Goal: Task Accomplishment & Management: Manage account settings

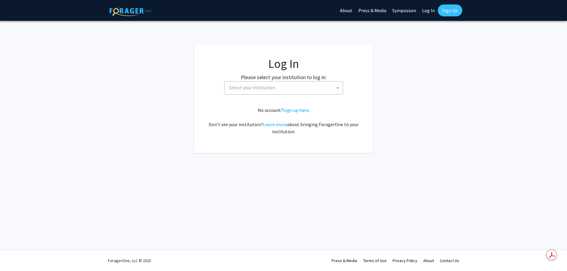
select select
click at [286, 87] on span "Select your institution" at bounding box center [287, 88] width 116 height 12
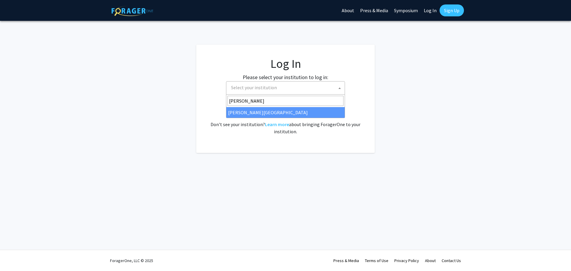
type input "[PERSON_NAME]"
select select "24"
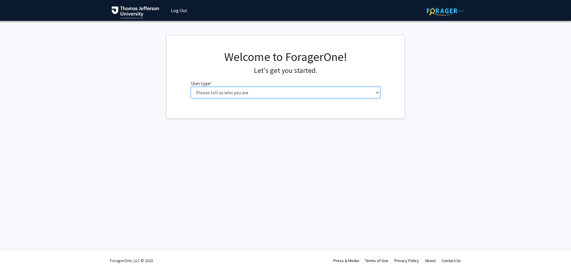
click at [227, 91] on select "Please tell us who you are Undergraduate Student Master's Student Doctoral Cand…" at bounding box center [285, 92] width 189 height 11
select select "5: faculty"
click at [191, 87] on select "Please tell us who you are Undergraduate Student Master's Student Doctoral Cand…" at bounding box center [285, 92] width 189 height 11
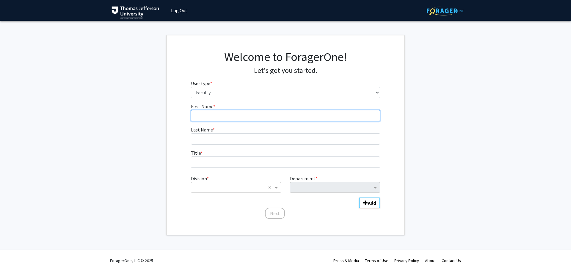
click at [217, 115] on input "First Name * required" at bounding box center [285, 115] width 189 height 11
type input "[PERSON_NAME]"
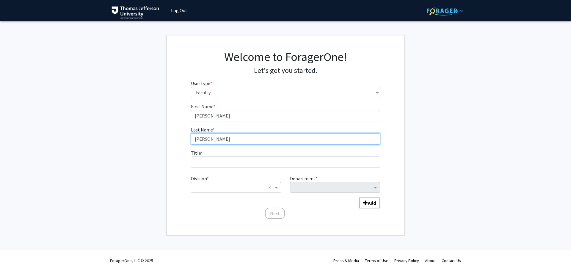
type input "Felix"
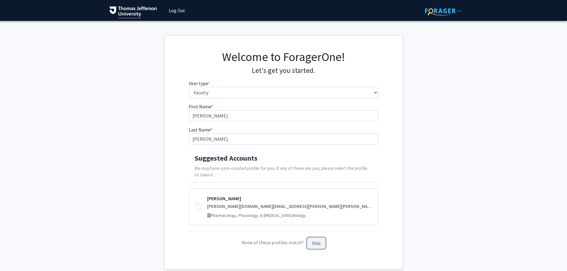
click at [317, 247] on button "Skip" at bounding box center [316, 243] width 19 height 12
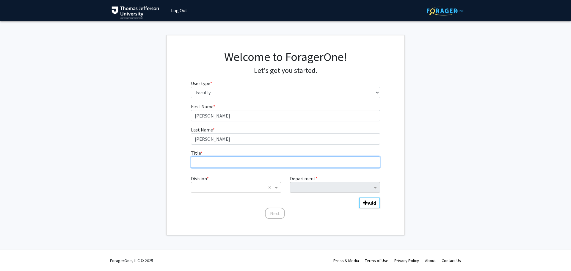
click at [220, 156] on input "Title * required" at bounding box center [285, 161] width 189 height 11
type input "Director, Medical Education Evaluation"
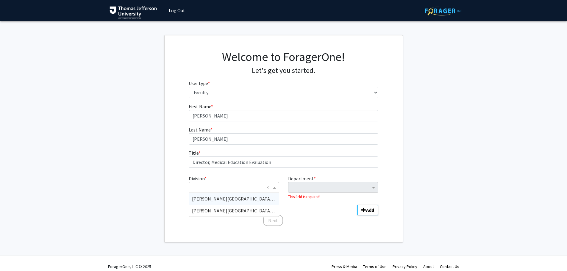
click at [277, 187] on span "Division" at bounding box center [274, 187] width 7 height 7
click at [252, 200] on span "[PERSON_NAME][GEOGRAPHIC_DATA] (SKMC)" at bounding box center [239, 199] width 95 height 6
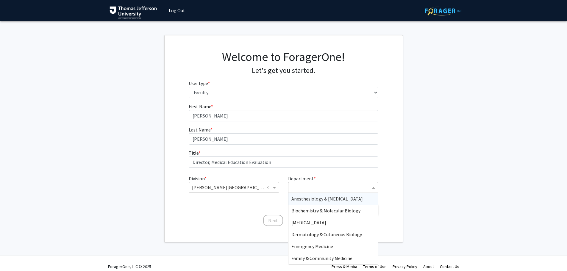
click at [351, 189] on input "Department" at bounding box center [330, 187] width 79 height 7
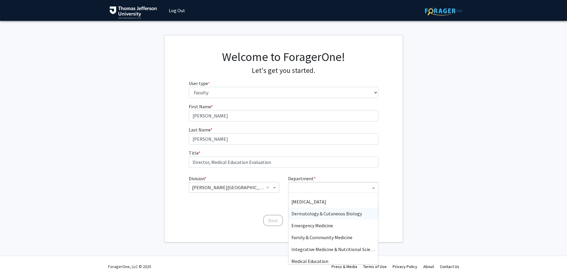
scroll to position [30, 0]
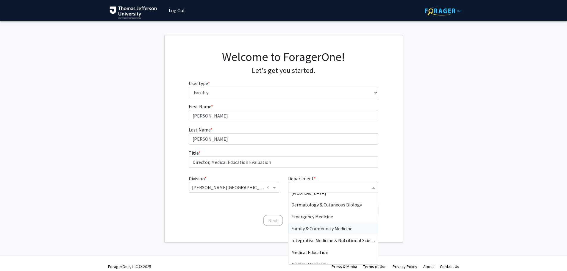
click at [306, 228] on span "Family & Community Medicine" at bounding box center [321, 228] width 61 height 6
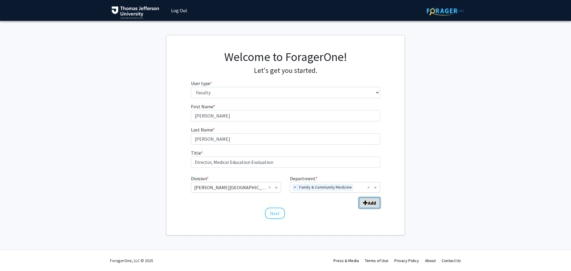
click at [365, 201] on span "Add Division/Department" at bounding box center [365, 202] width 5 height 5
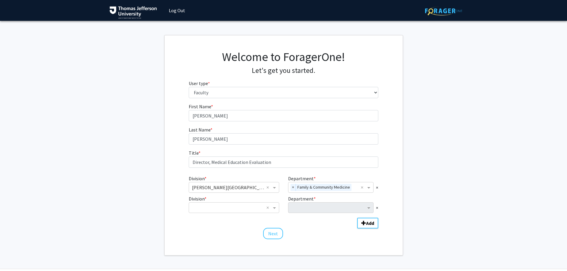
click at [229, 214] on div "Division * × Sidney Kimmel Medical College (SKMC) × Department * × Family & Com…" at bounding box center [283, 199] width 189 height 52
click at [230, 209] on input "Division" at bounding box center [228, 207] width 72 height 7
click at [377, 209] on span "×" at bounding box center [377, 207] width 2 height 7
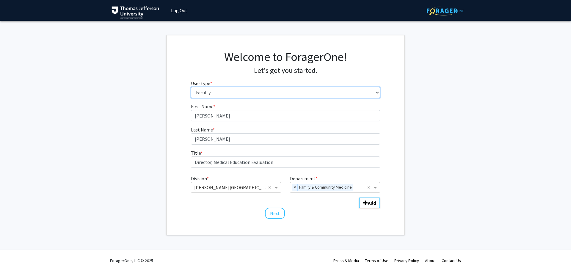
click at [268, 89] on select "Please tell us who you are Undergraduate Student Master's Student Doctoral Cand…" at bounding box center [285, 92] width 189 height 11
select select "4: postDoc"
click at [191, 87] on select "Please tell us who you are Undergraduate Student Master's Student Doctoral Cand…" at bounding box center [285, 92] width 189 height 11
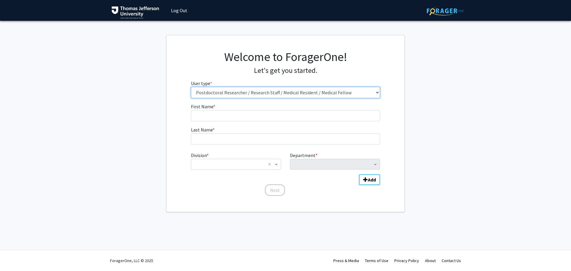
click at [239, 95] on select "Please tell us who you are Undergraduate Student Master's Student Doctoral Cand…" at bounding box center [285, 92] width 189 height 11
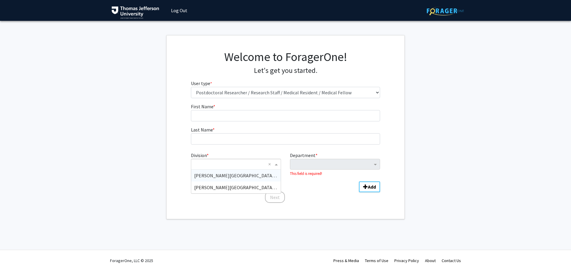
click at [237, 167] on input "Division" at bounding box center [230, 164] width 72 height 7
click at [236, 176] on span "[PERSON_NAME][GEOGRAPHIC_DATA] (SKMC)" at bounding box center [241, 176] width 95 height 6
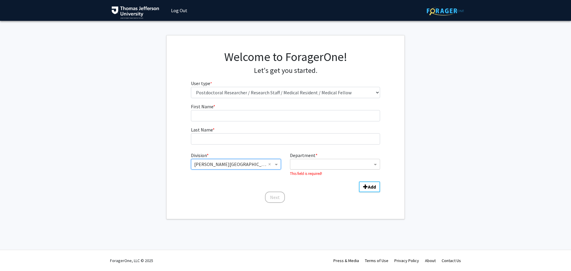
click at [332, 162] on input "Department" at bounding box center [332, 164] width 79 height 7
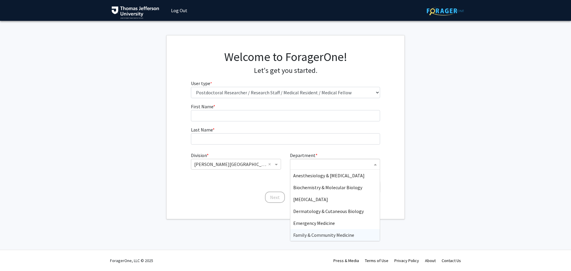
click at [327, 234] on span "Family & Community Medicine" at bounding box center [323, 235] width 61 height 6
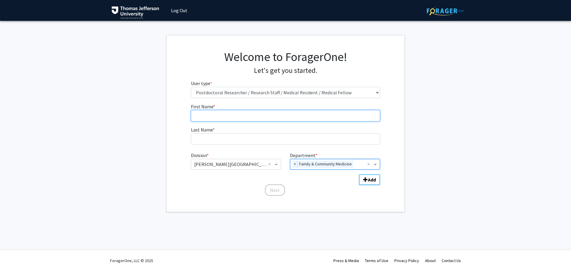
click at [199, 112] on input "First Name * required" at bounding box center [285, 115] width 189 height 11
type input "[PERSON_NAME]"
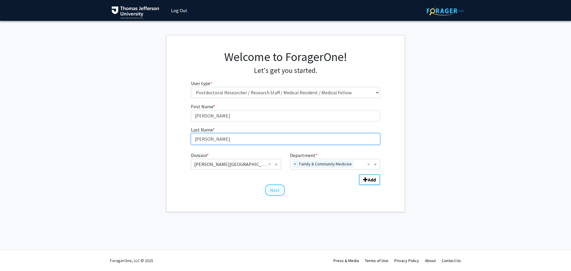
type input "Felix"
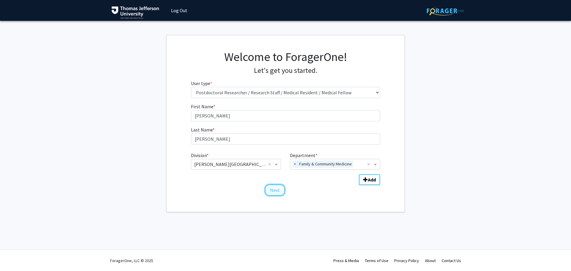
click at [275, 190] on button "Next" at bounding box center [275, 189] width 20 height 11
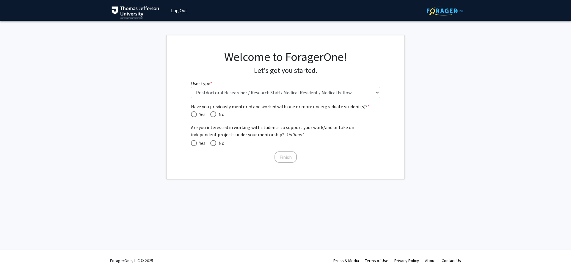
click at [190, 114] on div "Have you previously mentored and worked with one or more undergraduate student(…" at bounding box center [286, 133] width 198 height 61
click at [194, 116] on span "Have you previously mentored and worked with one or more undergraduate student(…" at bounding box center [194, 114] width 6 height 6
click at [194, 116] on input "Yes" at bounding box center [194, 114] width 6 height 6
radio input "true"
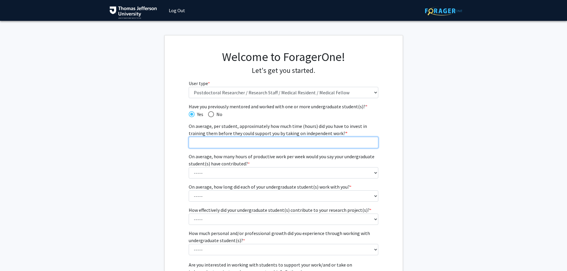
click at [214, 146] on input "On average, per student, approximately how much time (hours) did you have to in…" at bounding box center [283, 142] width 189 height 11
type input "10"
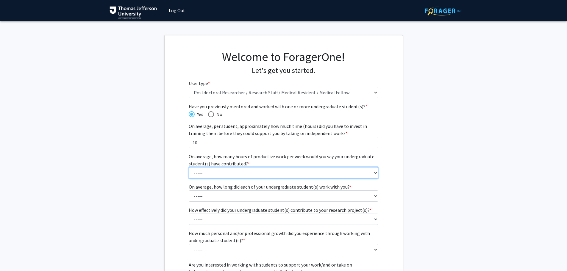
click at [275, 174] on select "----- 1 - 5 hours 6 - 10 hours 11 - 15 hours 16 - 20 hours 21 - 30 hours 31 - 4…" at bounding box center [283, 172] width 189 height 11
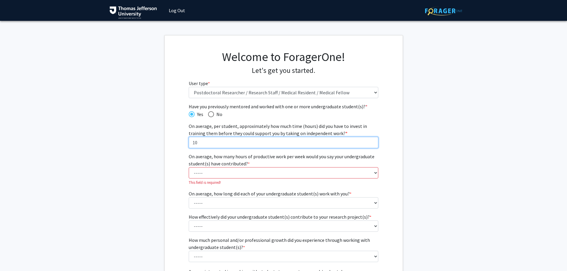
click at [265, 148] on input "10" at bounding box center [283, 142] width 189 height 11
click at [265, 144] on input "10" at bounding box center [283, 142] width 189 height 11
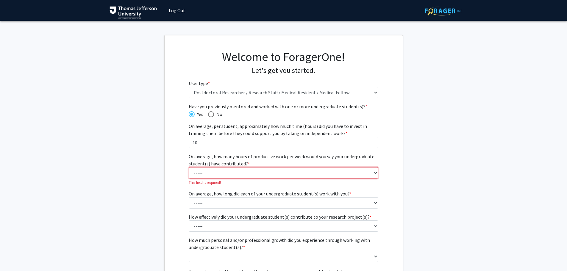
click at [247, 168] on select "----- 1 - 5 hours 6 - 10 hours 11 - 15 hours 16 - 20 hours 21 - 30 hours 31 - 4…" at bounding box center [283, 172] width 189 height 11
select select "4: 16 - 20 hours"
click at [189, 167] on select "----- 1 - 5 hours 6 - 10 hours 11 - 15 hours 16 - 20 hours 21 - 30 hours 31 - 4…" at bounding box center [283, 172] width 189 height 11
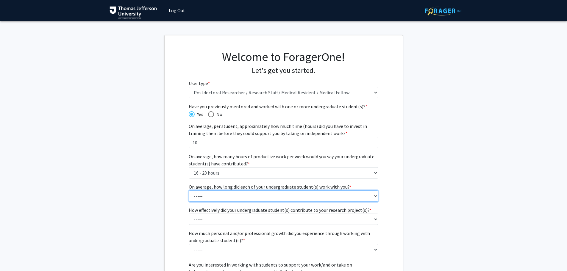
click at [237, 198] on select "----- 1 - 3 months 3 - 6 months 6 months - 1 year 1 - 2 years 2 - 3 years 3 - 4…" at bounding box center [283, 195] width 189 height 11
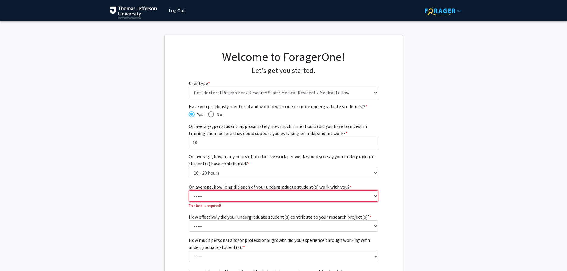
click at [209, 193] on select "----- 1 - 3 months 3 - 6 months 6 months - 1 year 1 - 2 years 2 - 3 years 3 - 4…" at bounding box center [283, 195] width 189 height 11
select select "3: 6 months - 1 year"
click at [189, 190] on select "----- 1 - 3 months 3 - 6 months 6 months - 1 year 1 - 2 years 2 - 3 years 3 - 4…" at bounding box center [283, 195] width 189 height 11
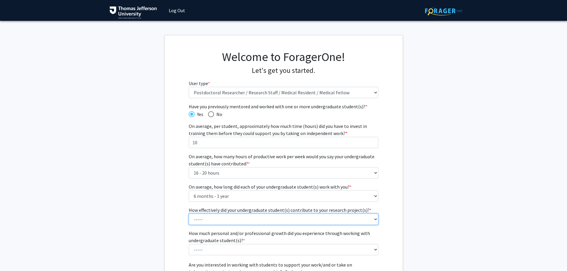
click at [285, 219] on select "----- 1 (Minimally) 2 3 (Moderately) 4 5 (Significantly)" at bounding box center [283, 219] width 189 height 11
select select "4: 4"
click at [189, 214] on select "----- 1 (Minimally) 2 3 (Moderately) 4 5 (Significantly)" at bounding box center [283, 219] width 189 height 11
click at [444, 160] on fg-get-started "Welcome to ForagerOne! Let's get you started. User type * required Please tell …" at bounding box center [283, 175] width 567 height 281
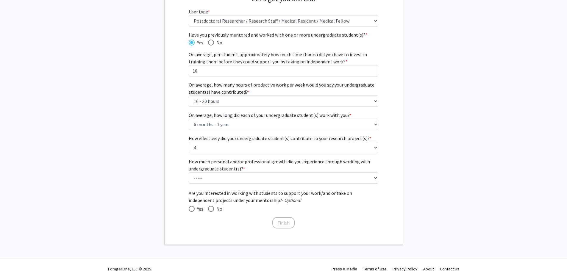
scroll to position [80, 0]
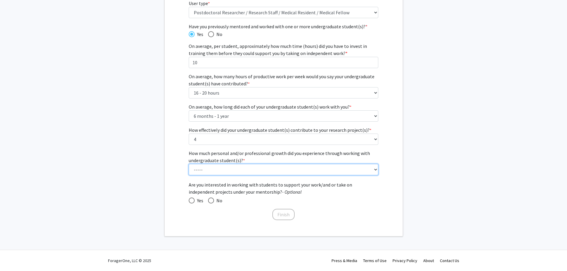
click at [333, 171] on select "----- 1 (Minimal) 2 3 (Moderate) 4 5 (Significant)" at bounding box center [283, 169] width 189 height 11
select select "5: 5"
click at [189, 164] on select "----- 1 (Minimal) 2 3 (Moderate) 4 5 (Significant)" at bounding box center [283, 169] width 189 height 11
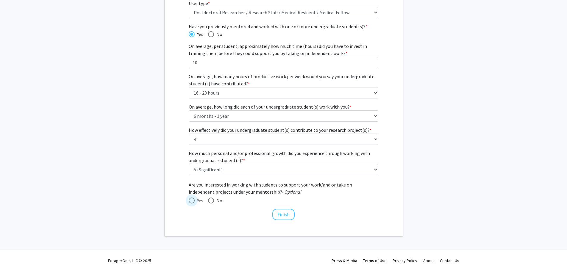
click at [198, 199] on span "Yes" at bounding box center [199, 200] width 9 height 7
click at [195, 199] on input "Yes" at bounding box center [192, 201] width 6 height 6
radio input "true"
click at [285, 212] on button "Finish" at bounding box center [283, 214] width 22 height 11
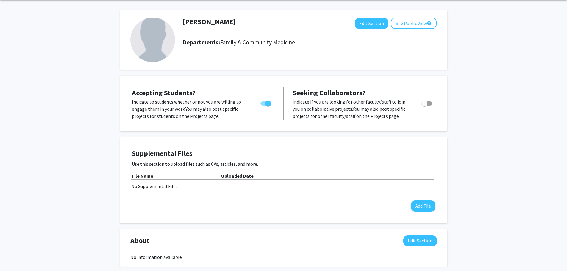
scroll to position [17, 0]
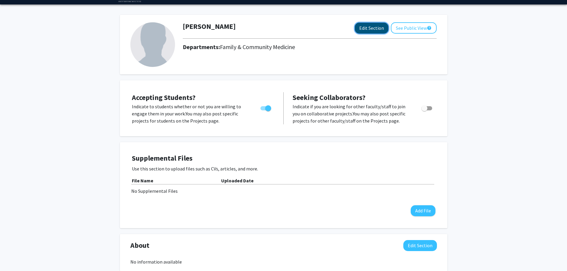
click at [358, 29] on button "Edit Section" at bounding box center [372, 28] width 34 height 11
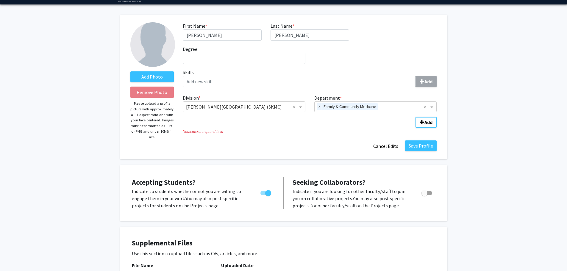
click at [259, 52] on div "Degree required" at bounding box center [243, 55] width 131 height 18
click at [256, 58] on input "Degree required" at bounding box center [244, 58] width 123 height 11
type input "PhD"
click at [421, 147] on button "Save Profile" at bounding box center [421, 145] width 32 height 11
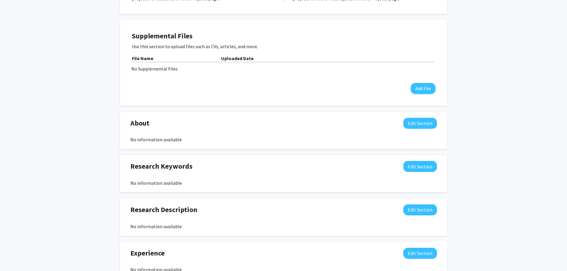
scroll to position [149, 0]
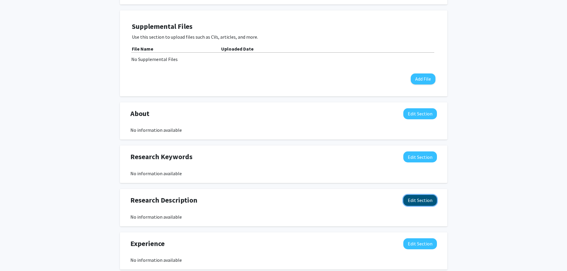
click at [417, 201] on button "Edit Section" at bounding box center [420, 200] width 34 height 11
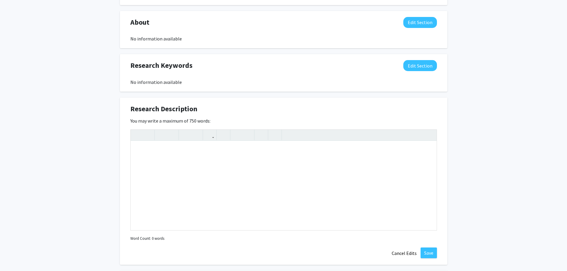
scroll to position [268, 0]
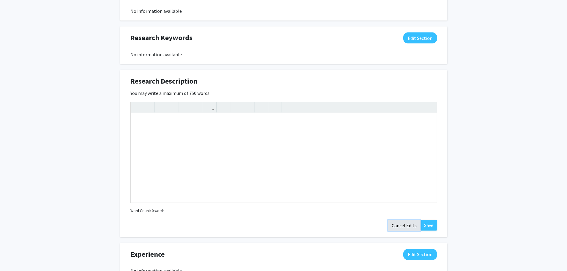
click at [413, 224] on button "Cancel Edits" at bounding box center [404, 225] width 33 height 11
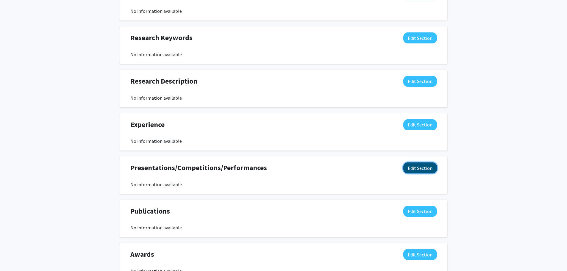
click at [407, 167] on button "Edit Section" at bounding box center [420, 167] width 34 height 11
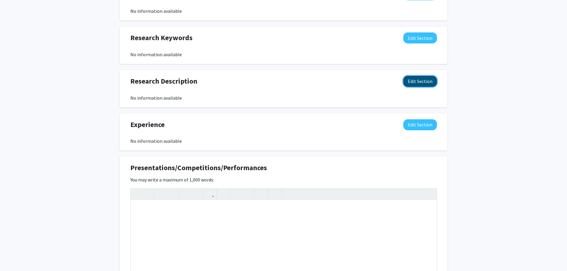
click at [409, 80] on button "Edit Section" at bounding box center [420, 81] width 34 height 11
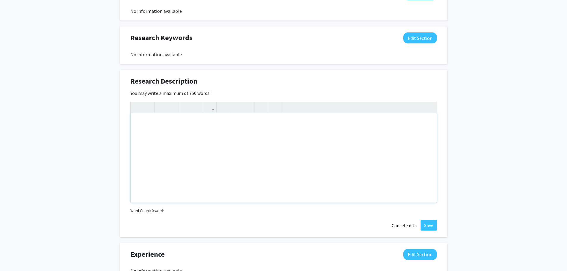
click at [142, 130] on div "Note to users with screen readers: Please deactivate our accessibility plugin f…" at bounding box center [284, 157] width 306 height 89
type textarea "Published Manuscripts and Posters"
drag, startPoint x: 208, startPoint y: 124, endPoint x: 134, endPoint y: 124, distance: 73.8
click at [134, 124] on div "Published Manuscripts and Posters" at bounding box center [284, 157] width 306 height 89
click at [212, 107] on button "button" at bounding box center [209, 107] width 10 height 10
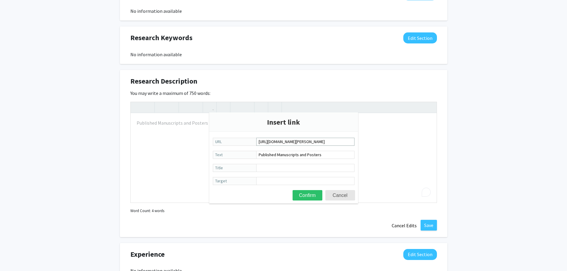
scroll to position [0, 80]
type input "https://scholarlyworks.lvhn.org/do/search/?q=Felix%2C%20Karla&start=0&context=2…"
click at [305, 197] on button "Confirm" at bounding box center [307, 195] width 30 height 10
type textarea "<a href="https://scholarlyworks.lvhn.org/do/search/?q=Felix%2C%20Karla&amp;star…"
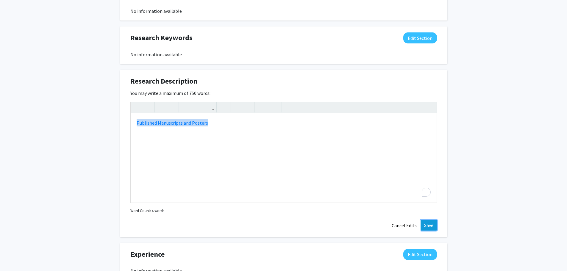
click at [431, 222] on button "Save" at bounding box center [428, 225] width 16 height 11
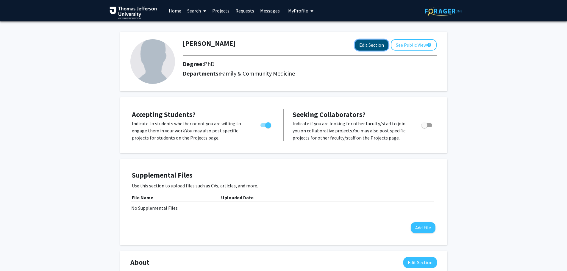
click at [373, 44] on button "Edit Section" at bounding box center [372, 45] width 34 height 11
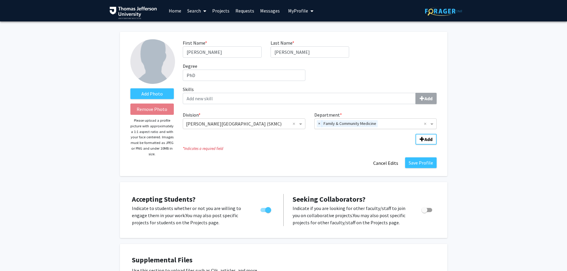
click at [385, 123] on input "Department" at bounding box center [402, 123] width 44 height 7
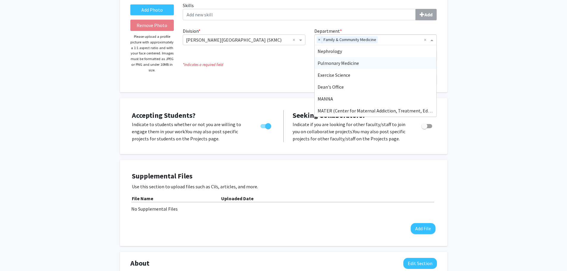
scroll to position [89, 0]
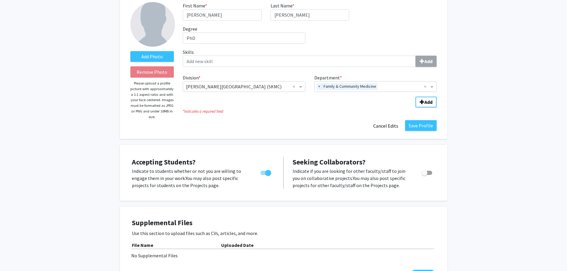
scroll to position [30, 0]
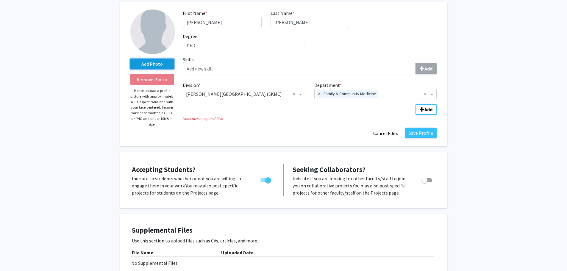
click at [151, 60] on label "Add Photo" at bounding box center [152, 64] width 44 height 11
click at [0, 0] on input "Add Photo" at bounding box center [0, 0] width 0 height 0
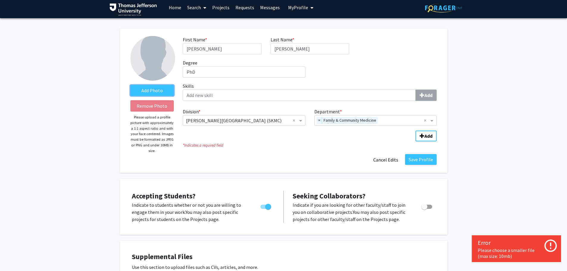
scroll to position [0, 0]
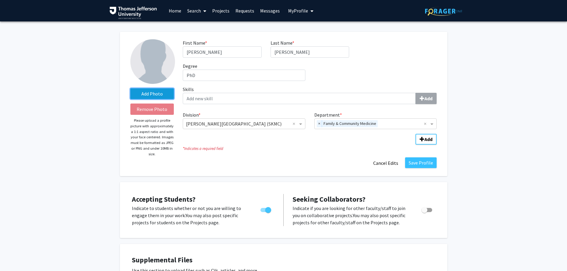
click at [152, 95] on label "Add Photo" at bounding box center [152, 93] width 44 height 11
click at [0, 0] on input "Add Photo" at bounding box center [0, 0] width 0 height 0
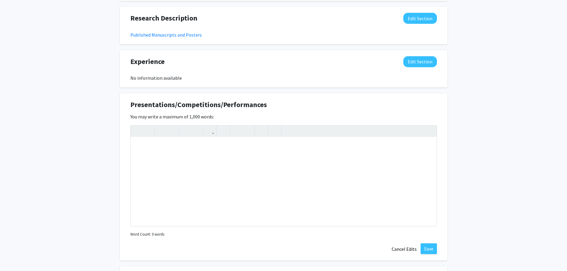
scroll to position [416, 0]
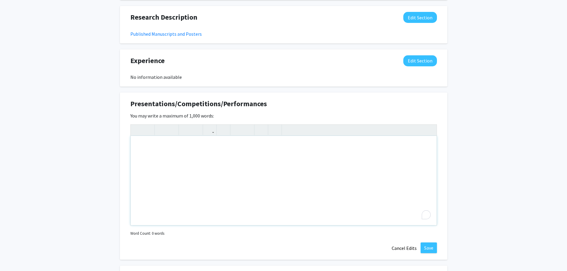
click at [178, 154] on div "To enrich screen reader interactions, please activate Accessibility in Grammarl…" at bounding box center [284, 180] width 306 height 89
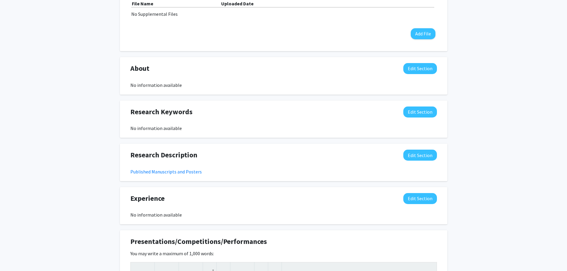
scroll to position [297, 0]
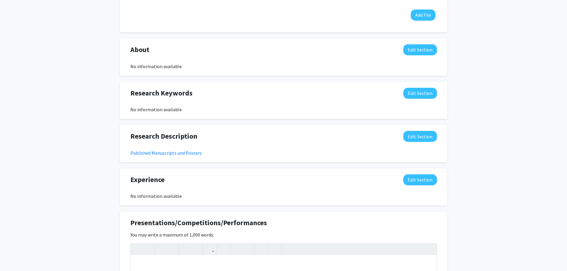
click at [456, 194] on div "Change Photo Remove Photo Please upload a profile picture with approximately a …" at bounding box center [283, 104] width 567 height 761
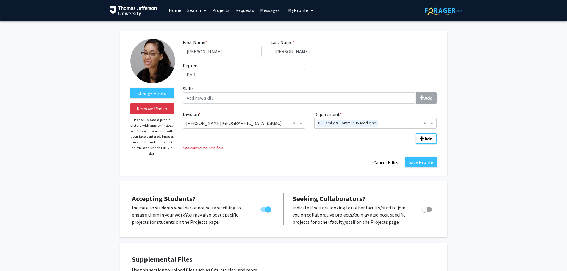
scroll to position [0, 0]
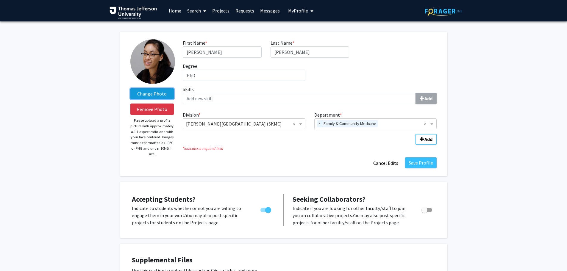
click at [147, 94] on label "Change Photo" at bounding box center [152, 93] width 44 height 11
click at [0, 0] on input "Change Photo" at bounding box center [0, 0] width 0 height 0
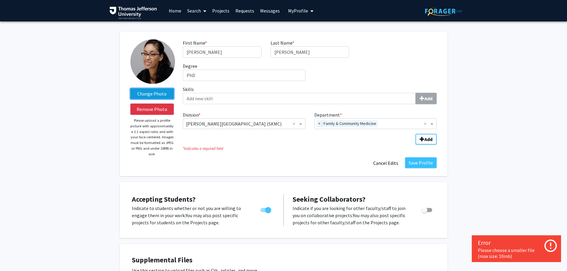
click at [164, 92] on label "Change Photo" at bounding box center [152, 93] width 44 height 11
click at [0, 0] on input "Change Photo" at bounding box center [0, 0] width 0 height 0
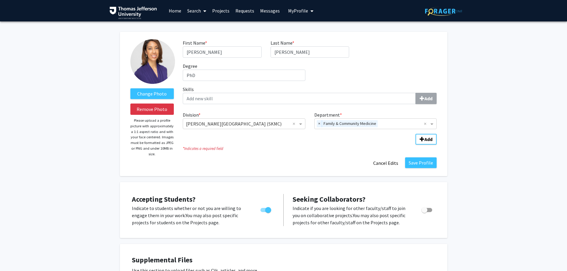
click at [162, 46] on img at bounding box center [152, 61] width 45 height 45
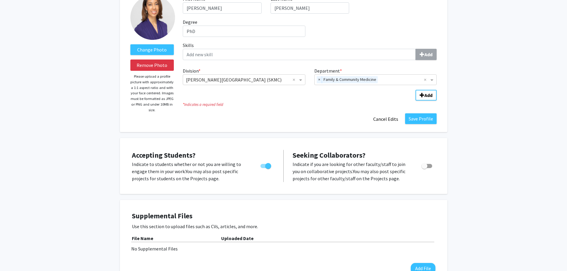
scroll to position [59, 0]
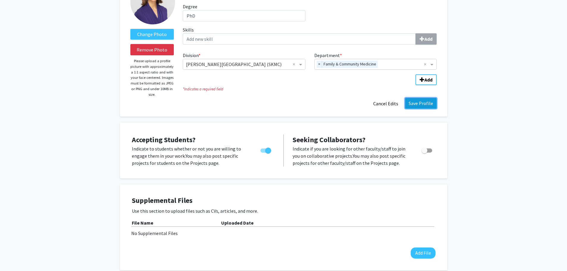
click at [416, 104] on button "Save Profile" at bounding box center [421, 103] width 32 height 11
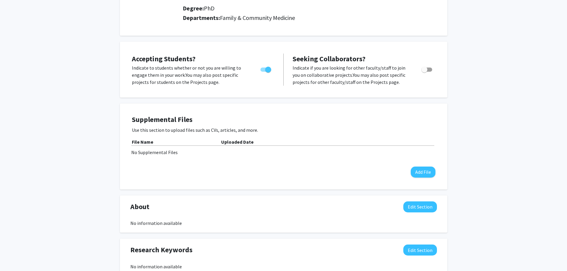
scroll to position [0, 0]
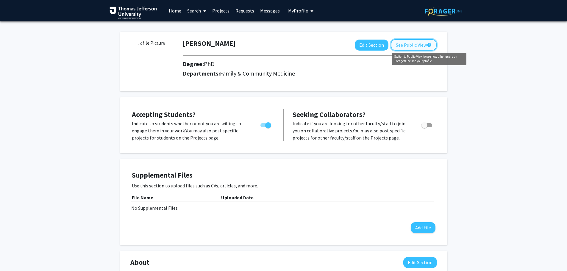
click at [429, 48] on mat-icon "help" at bounding box center [429, 44] width 5 height 7
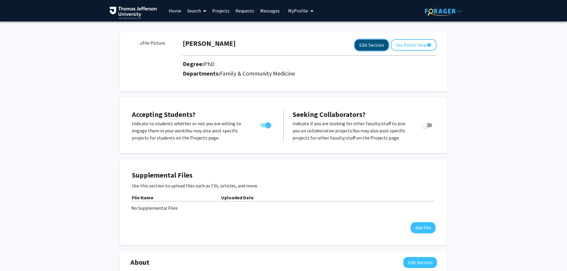
click at [361, 46] on button "Edit Section" at bounding box center [372, 45] width 34 height 11
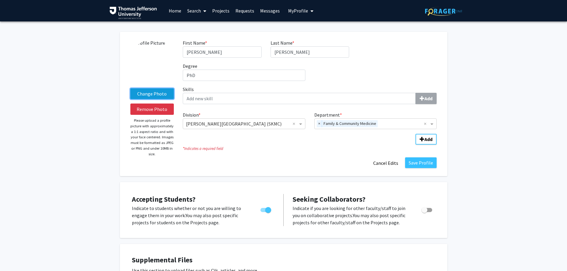
click at [143, 95] on label "Change Photo" at bounding box center [152, 93] width 44 height 11
click at [0, 0] on input "Change Photo" at bounding box center [0, 0] width 0 height 0
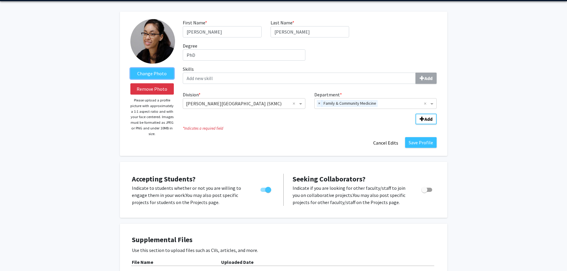
scroll to position [30, 0]
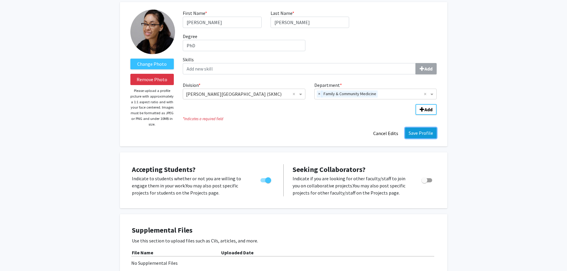
click at [416, 134] on button "Save Profile" at bounding box center [421, 133] width 32 height 11
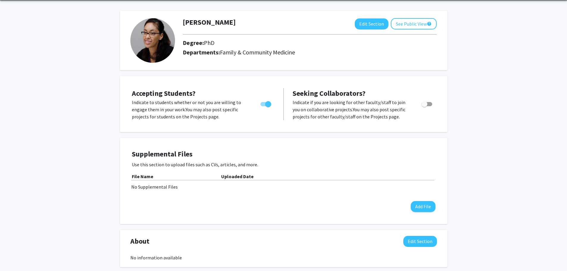
scroll to position [0, 0]
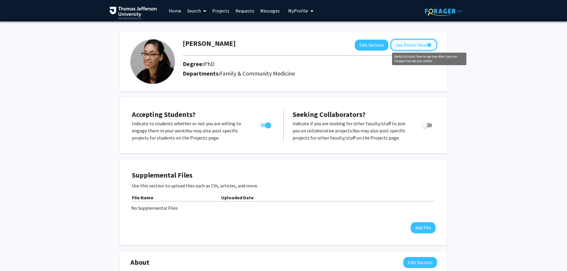
click at [431, 44] on mat-icon "help" at bounding box center [429, 44] width 5 height 7
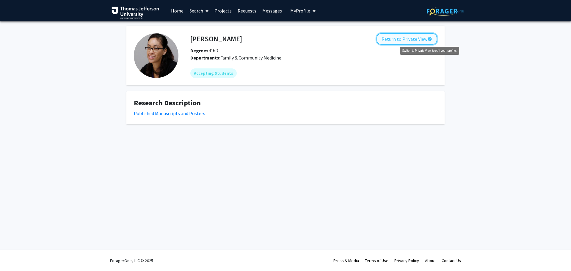
click at [427, 40] on mat-icon "help" at bounding box center [429, 38] width 5 height 7
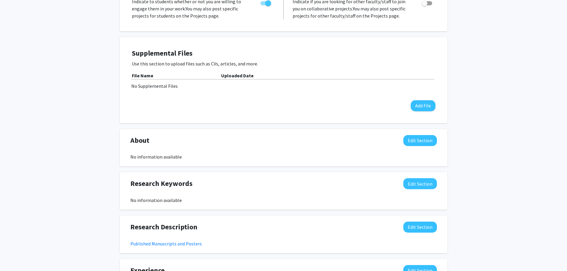
scroll to position [178, 0]
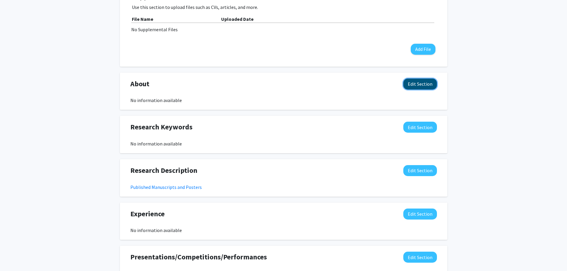
click at [422, 87] on button "Edit Section" at bounding box center [420, 84] width 34 height 11
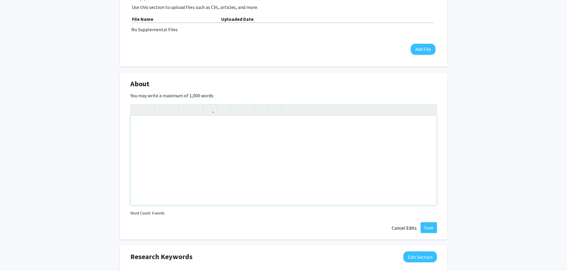
click at [137, 129] on div "Note to users with screen readers: Please deactivate our accessibility plugin f…" at bounding box center [284, 160] width 306 height 89
paste div "To enrich screen reader interactions, please activate Accessibility in Grammarl…"
type textarea "<p>Throughout my academic and professional journey, I have been driven by a pas…"
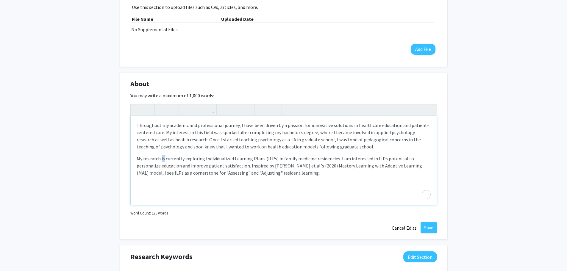
drag, startPoint x: 161, startPoint y: 159, endPoint x: 164, endPoint y: 159, distance: 3.3
click at [164, 159] on p "My research is currently exploring Individualized Learning Plans (ILPs) in fami…" at bounding box center [284, 165] width 294 height 21
click at [334, 138] on p "Throughout my academic and professional journey, I have been driven by a passio…" at bounding box center [284, 136] width 294 height 29
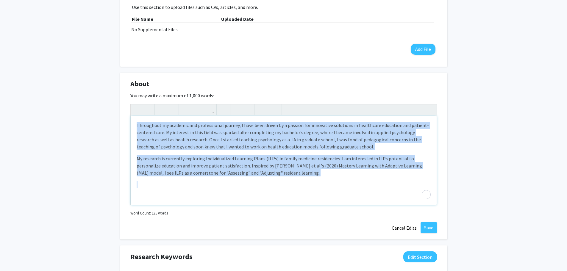
drag, startPoint x: 278, startPoint y: 180, endPoint x: 115, endPoint y: 121, distance: 173.9
click at [115, 121] on div "Karla Felix Edit Section See Public View help Degree: PhD Departments: Family &…" at bounding box center [283, 181] width 567 height 676
copy div "Throughout my academic and professional journey, I have been driven by a passio…"
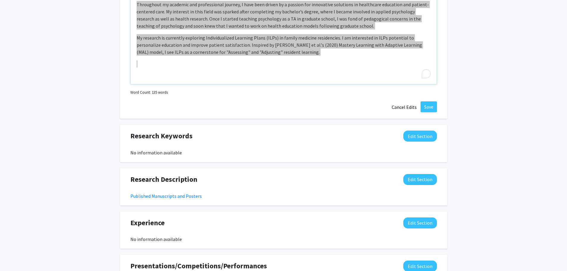
scroll to position [268, 0]
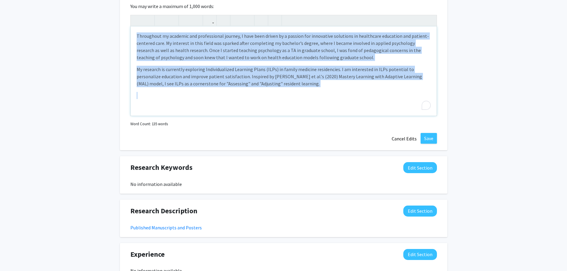
drag, startPoint x: 162, startPoint y: 68, endPoint x: 358, endPoint y: 66, distance: 195.7
click at [358, 66] on p "My research is currently exploring Individualized Learning Plans (ILPs) in fami…" at bounding box center [284, 76] width 294 height 21
drag, startPoint x: 326, startPoint y: 90, endPoint x: 110, endPoint y: 27, distance: 224.4
click at [110, 27] on div "Karla Felix Edit Section See Public View help Degree: PhD Departments: Family &…" at bounding box center [283, 92] width 567 height 676
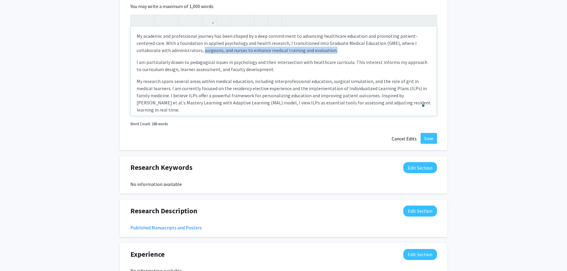
drag, startPoint x: 334, startPoint y: 51, endPoint x: 201, endPoint y: 51, distance: 132.4
click at [201, 51] on p "My academic and professional journey has been shaped by a deep commitment to ad…" at bounding box center [284, 42] width 294 height 21
click at [201, 52] on p "My academic and professional journey has been shaped by a deep commitment to ad…" at bounding box center [284, 42] width 294 height 21
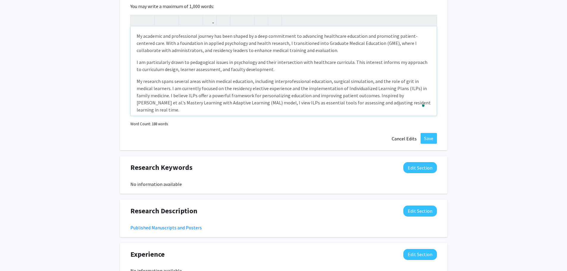
click at [369, 81] on p "My research spans several areas within medical education, including interprofes…" at bounding box center [284, 96] width 294 height 36
click at [289, 88] on p "My research spans several areas within medical education, including interprofes…" at bounding box center [284, 96] width 294 height 36
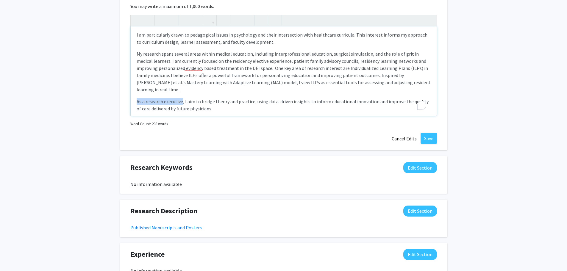
drag, startPoint x: 182, startPoint y: 93, endPoint x: 133, endPoint y: 93, distance: 48.8
click at [133, 93] on div "My academic and professional journey has been shaped by a deep commitment to ad…" at bounding box center [284, 70] width 306 height 89
click at [194, 68] on p "My research spans several areas within medical education, including interprofes…" at bounding box center [284, 71] width 294 height 43
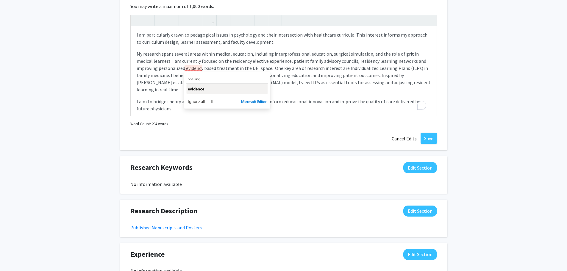
click at [195, 87] on span "evidence" at bounding box center [196, 89] width 16 height 6
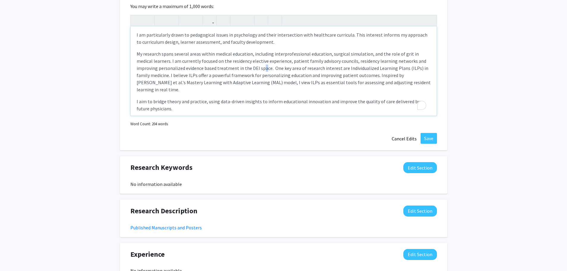
click at [263, 67] on p "My research spans several areas within medical education, including interprofes…" at bounding box center [284, 71] width 294 height 43
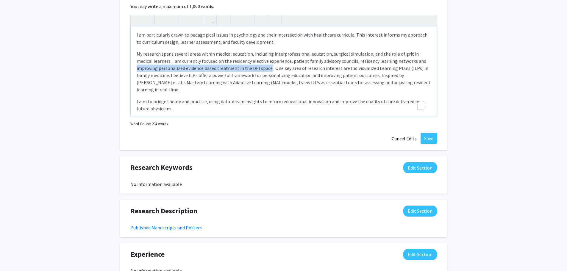
drag, startPoint x: 268, startPoint y: 67, endPoint x: 132, endPoint y: 69, distance: 135.9
click at [132, 69] on div "My academic and professional journey has been shaped by a deep commitment to ad…" at bounding box center [284, 70] width 306 height 89
copy p "improving personalized evidence based treatment in the DEI space"
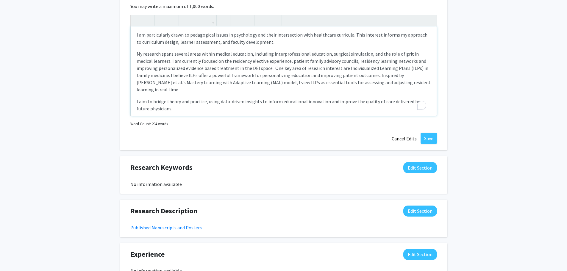
click at [208, 75] on p "My research spans several areas within medical education, including interprofes…" at bounding box center [284, 71] width 294 height 43
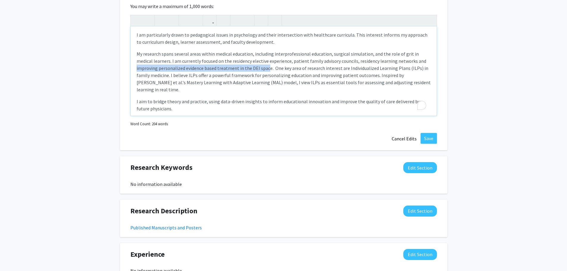
drag, startPoint x: 266, startPoint y: 67, endPoint x: 136, endPoint y: 69, distance: 130.0
click at [136, 69] on div "My academic and professional journey has been shaped by a deep commitment to ad…" at bounding box center [284, 70] width 306 height 89
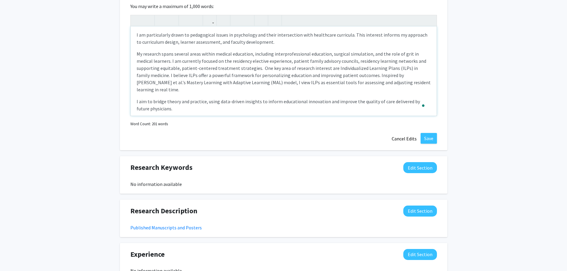
type textarea "<p>My academic and professional journey has been shaped by a deep commitment to…"
click at [305, 64] on p "My research spans several areas within medical education, including interprofes…" at bounding box center [284, 71] width 294 height 43
click at [218, 64] on p "My research spans several areas within medical education, including interprofes…" at bounding box center [284, 71] width 294 height 43
click at [213, 71] on p "My research spans several areas within medical education, including interprofes…" at bounding box center [284, 71] width 294 height 43
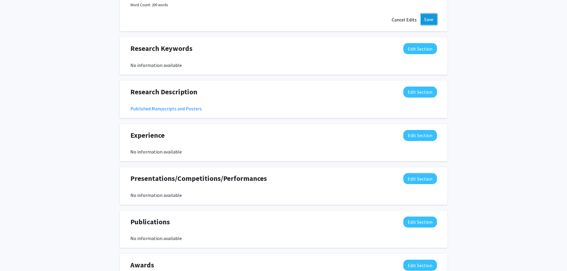
click at [425, 19] on button "Save" at bounding box center [428, 19] width 16 height 11
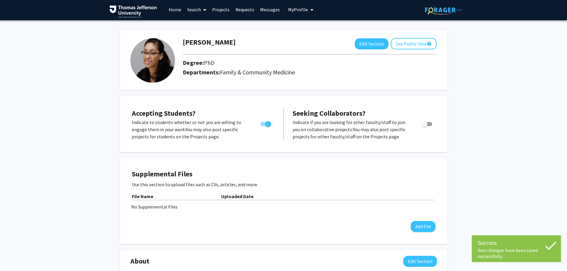
scroll to position [0, 0]
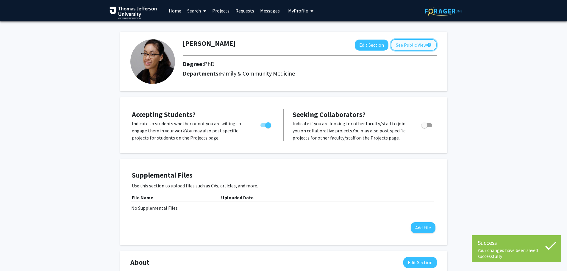
click at [406, 43] on button "See Public View help" at bounding box center [414, 44] width 46 height 11
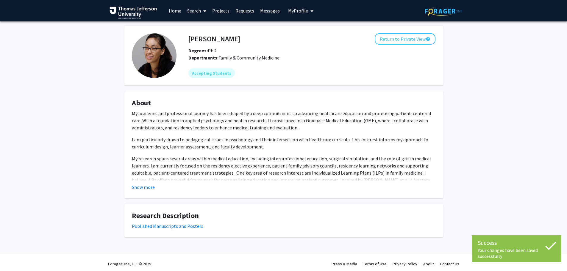
scroll to position [3, 0]
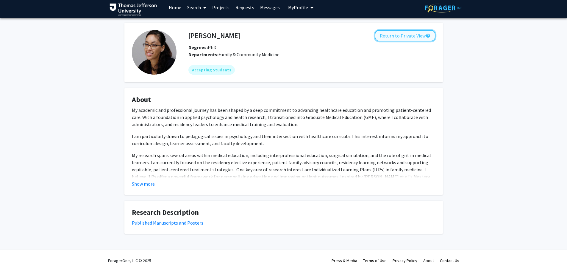
click at [396, 36] on button "Return to Private View help" at bounding box center [405, 35] width 61 height 11
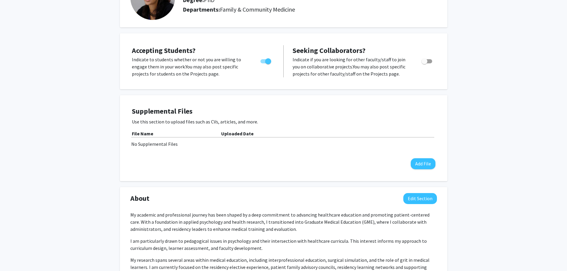
scroll to position [89, 0]
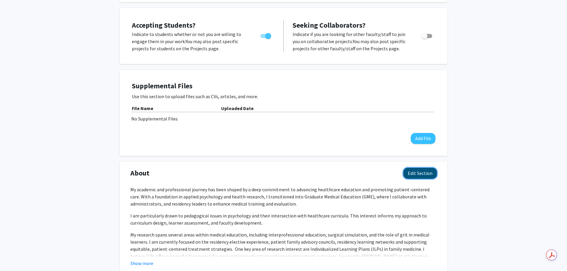
click at [424, 176] on button "Edit Section" at bounding box center [420, 173] width 34 height 11
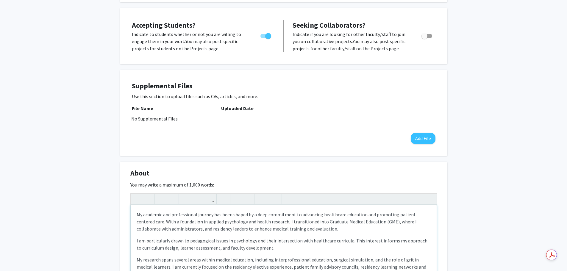
click at [230, 230] on p "My academic and professional journey has been shaped by a deep commitment to ad…" at bounding box center [284, 221] width 294 height 21
type textarea "<p>My academic and professional journey has been shaped by a deep commitment to…"
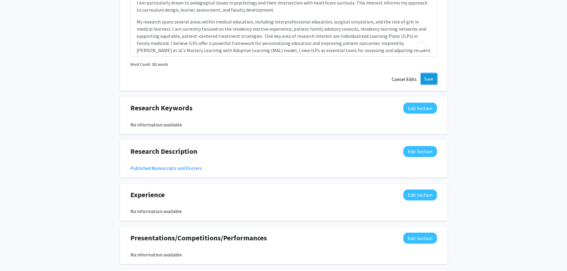
click at [433, 82] on button "Save" at bounding box center [428, 78] width 16 height 11
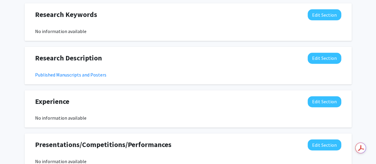
scroll to position [316, 0]
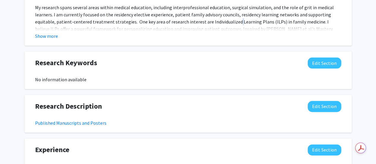
click at [234, 22] on p "My research spans several areas within medical education, including interprofes…" at bounding box center [188, 22] width 306 height 36
click at [50, 35] on button "Show more" at bounding box center [46, 35] width 23 height 7
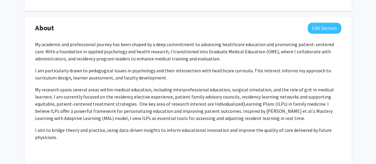
scroll to position [227, 0]
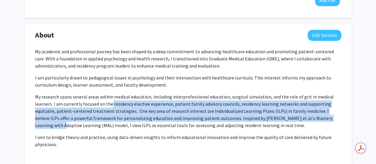
drag, startPoint x: 326, startPoint y: 117, endPoint x: 110, endPoint y: 102, distance: 216.7
click at [110, 102] on p "My research spans several areas within medical education, including interprofes…" at bounding box center [188, 111] width 306 height 36
copy p "residency elective experience, patient family advisory councils, residency lear…"
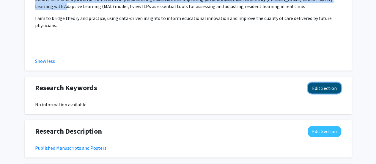
click at [334, 91] on button "Edit Section" at bounding box center [325, 87] width 34 height 11
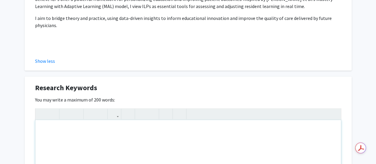
click at [64, 133] on div "To enrich screen reader interactions, please activate Accessibility in Grammarl…" at bounding box center [188, 164] width 306 height 89
paste div "To enrich screen reader interactions, please activate Accessibility in Grammarl…"
type textarea "<p>&nbsp;residency elective experience, patient family advisory councils, resid…"
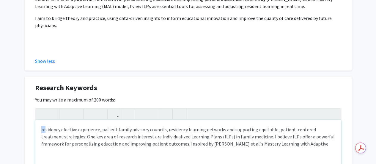
drag, startPoint x: 43, startPoint y: 130, endPoint x: 39, endPoint y: 128, distance: 4.1
click at [40, 128] on div "residency elective experience, patient family advisory councils, residency lear…" at bounding box center [188, 164] width 306 height 89
click at [99, 128] on p "Residency elective experience, patient family advisory councils, residency lear…" at bounding box center [188, 136] width 294 height 21
click at [100, 129] on p "Residency elective experience, patient family advisory councils, residency lear…" at bounding box center [188, 136] width 294 height 21
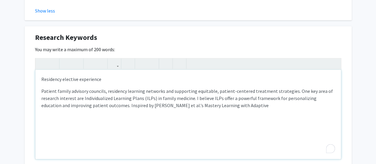
scroll to position [406, 0]
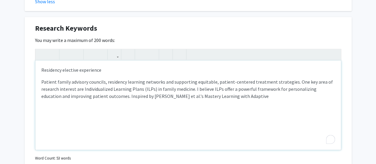
click at [104, 82] on p "Patient family advisory councils, residency learning networks and supporting eq…" at bounding box center [188, 88] width 294 height 21
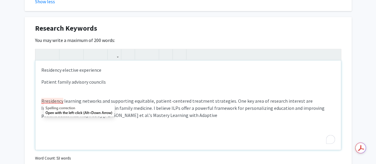
click at [55, 100] on p "Rresidency learning networks and supporting equitable, patient-centered treatme…" at bounding box center [188, 107] width 294 height 21
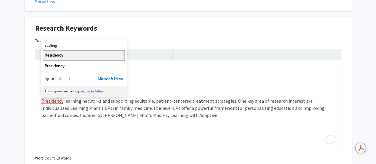
click at [64, 57] on div "Residency" at bounding box center [84, 55] width 79 height 6
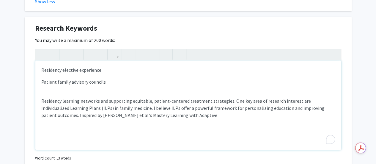
click at [99, 98] on p "Residency learning networks and supporting equitable, patient-centered treatmen…" at bounding box center [188, 107] width 294 height 21
click at [100, 99] on p "Residency learning networks and supporting equitable, patient-centered treatmen…" at bounding box center [188, 107] width 294 height 21
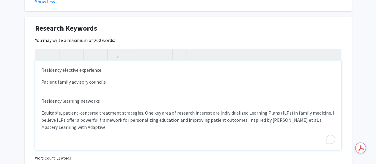
click at [139, 112] on p "Equitable, patient-centered treatment strategies. One key area of research inte…" at bounding box center [188, 119] width 294 height 21
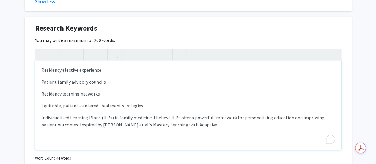
click at [110, 115] on p "Individualized Learning Plans (ILPs) in family medicine. I believe ILPs offer a…" at bounding box center [188, 121] width 294 height 14
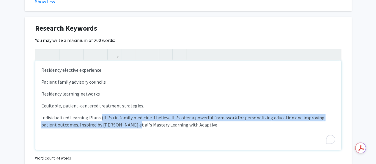
drag, startPoint x: 111, startPoint y: 125, endPoint x: 101, endPoint y: 114, distance: 14.9
click at [101, 114] on p "Individualized Learning Plans (ILPs) in family medicine. I believe ILPs offer a…" at bounding box center [188, 121] width 294 height 14
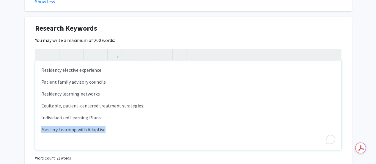
drag, startPoint x: 115, startPoint y: 129, endPoint x: 32, endPoint y: 133, distance: 82.8
click at [32, 133] on div "Research Keywords Edit Section You may write a maximum of 200 words: <p>Residen…" at bounding box center [188, 100] width 327 height 167
click at [136, 106] on p "Equitable, patient-centered treatment strategies." at bounding box center [188, 105] width 294 height 7
click at [40, 70] on div "Residency elective experience Patient family advisory councils Residency learni…" at bounding box center [188, 104] width 306 height 89
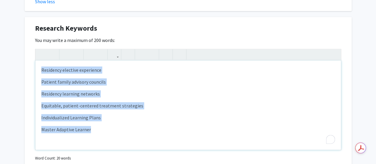
drag, startPoint x: 95, startPoint y: 129, endPoint x: 34, endPoint y: 63, distance: 89.5
click at [34, 63] on div "Research Keywords Edit Section You may write a maximum of 200 words: <p>Residen…" at bounding box center [188, 100] width 327 height 167
copy div "Residency elective experience Patient family advisory councils Residency learni…"
click at [96, 79] on p "Patient family advisory councils" at bounding box center [188, 81] width 294 height 7
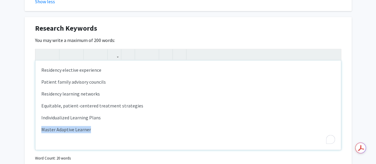
drag, startPoint x: 97, startPoint y: 130, endPoint x: 35, endPoint y: 128, distance: 62.2
click at [35, 128] on div "Research Keywords Edit Section You may write a maximum of 200 words: <p>Residen…" at bounding box center [188, 100] width 327 height 167
click at [111, 125] on div "Residency elective experience Patient family advisory councils Residency learni…" at bounding box center [188, 104] width 306 height 89
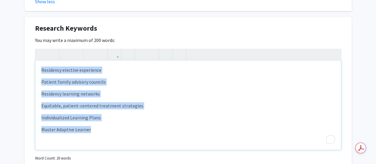
drag, startPoint x: 101, startPoint y: 125, endPoint x: 25, endPoint y: 71, distance: 93.3
click at [25, 71] on div "Research Keywords Edit Section You may write a maximum of 200 words: <p>Residen…" at bounding box center [188, 100] width 327 height 167
copy div "Residency elective experience Patient family advisory councils Residency learni…"
click at [78, 89] on div "Residency elective experience Patient family advisory councils Residency learni…" at bounding box center [188, 104] width 306 height 89
click at [104, 134] on div "Residency elective experience Patient family advisory councils Residency learni…" at bounding box center [188, 104] width 306 height 89
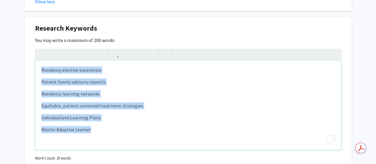
drag, startPoint x: 101, startPoint y: 136, endPoint x: 34, endPoint y: 65, distance: 97.6
click at [34, 65] on div "Research Keywords Edit Section You may write a maximum of 200 words: <p>Residen…" at bounding box center [188, 100] width 327 height 167
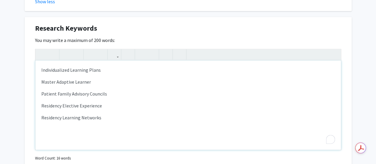
click at [107, 115] on p "Residency Learning Networks" at bounding box center [188, 117] width 294 height 7
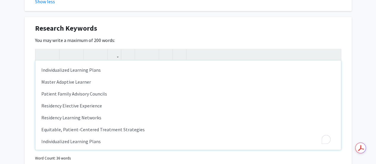
click at [105, 127] on p "Equitable, Patient-Centered Treatment Strategies" at bounding box center [188, 129] width 294 height 7
drag, startPoint x: 100, startPoint y: 139, endPoint x: 23, endPoint y: 134, distance: 77.2
click at [23, 134] on div "Karla Felix Edit Section See Public View help Degree: PhD Departments: Family &…" at bounding box center [188, 18] width 376 height 804
click at [158, 133] on div "Individualized Learning Plans  Master Adaptive Learner Patient Family Advisor…" at bounding box center [188, 104] width 306 height 89
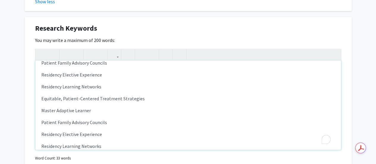
scroll to position [61, 0]
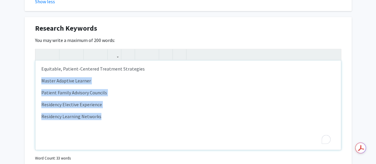
drag, startPoint x: 114, startPoint y: 119, endPoint x: 36, endPoint y: 74, distance: 89.4
click at [36, 74] on div "Individualized Learning Plans  Master Adaptive Learner Patient Family Advisor…" at bounding box center [188, 104] width 306 height 89
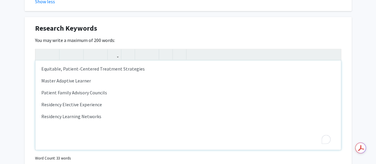
scroll to position [25, 0]
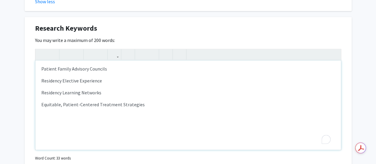
type textarea "<p>Individualized Learning Plans </p><p>Master Adaptive Learner </p><p>Patient …"
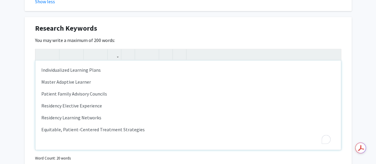
scroll to position [13, 0]
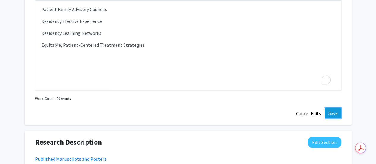
click at [331, 112] on button "Save" at bounding box center [333, 112] width 16 height 11
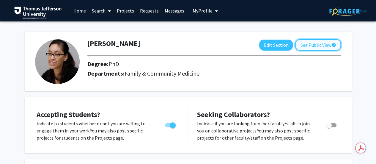
click at [295, 48] on button "See Public View help" at bounding box center [318, 44] width 46 height 11
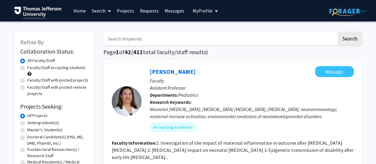
click at [162, 41] on input "Search Keywords" at bounding box center [221, 39] width 234 height 14
type input "[PERSON_NAME]"
click at [338, 32] on button "Search" at bounding box center [350, 39] width 24 height 14
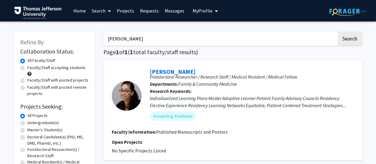
drag, startPoint x: 168, startPoint y: 36, endPoint x: 98, endPoint y: 33, distance: 70.6
click at [98, 33] on div "Refine By Collaboration Status: Collaboration Status All Faculty/Staff Collabor…" at bounding box center [188, 126] width 357 height 201
click at [208, 10] on span "My Profile" at bounding box center [203, 11] width 20 height 6
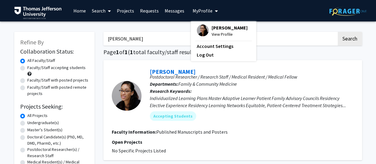
click at [220, 28] on span "[PERSON_NAME]" at bounding box center [230, 27] width 36 height 7
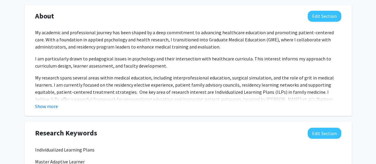
scroll to position [357, 0]
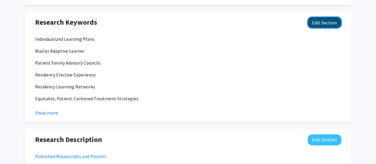
click at [322, 22] on button "Edit Section" at bounding box center [325, 22] width 34 height 11
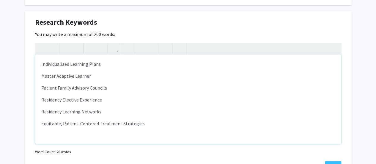
click at [112, 62] on p "Individualized Learning Plans" at bounding box center [188, 63] width 294 height 7
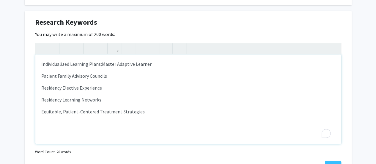
click at [151, 64] on p "Individualized Learning Plans; Master Adaptive Learner" at bounding box center [188, 63] width 294 height 7
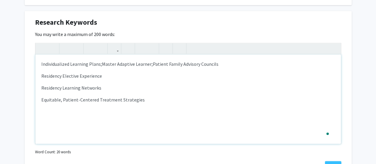
click at [216, 62] on p "Individualized Learning Plans; Master Adaptive Learner; Patient Family Advisory…" at bounding box center [188, 63] width 294 height 7
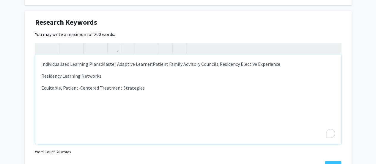
click at [277, 63] on span "Residency Elective Experience" at bounding box center [250, 64] width 61 height 6
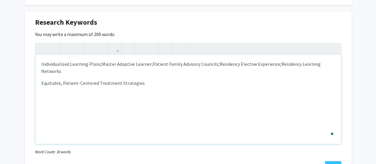
click at [71, 73] on p "Individualized Learning Plans; Master Adaptive Learner; Patient Family Advisory…" at bounding box center [188, 67] width 294 height 14
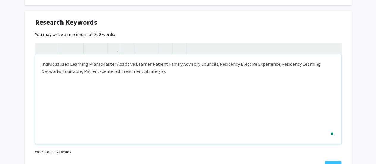
type textarea "<p>Individualized Learning Plans;&nbsp;<span style="font-size: 1rem;">Master Ad…"
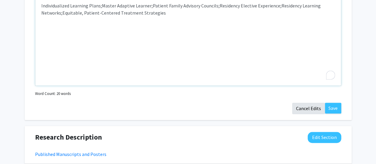
scroll to position [416, 0]
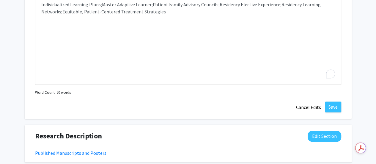
click at [332, 101] on div "Research Keywords Edit Section You may write a maximum of 200 words: <p>Individ…" at bounding box center [188, 35] width 327 height 167
click at [332, 109] on button "Save" at bounding box center [333, 106] width 16 height 11
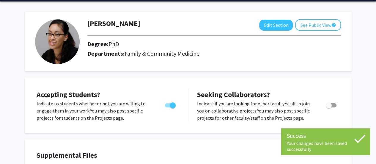
scroll to position [0, 0]
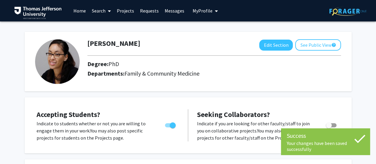
click at [76, 9] on link "Home" at bounding box center [79, 10] width 18 height 21
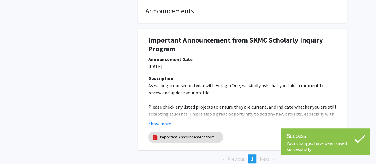
scroll to position [119, 0]
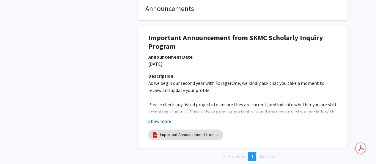
click at [164, 117] on button "Show more" at bounding box center [159, 120] width 23 height 7
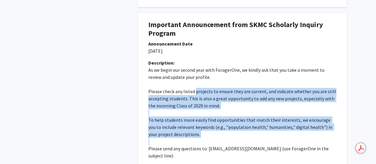
scroll to position [149, 0]
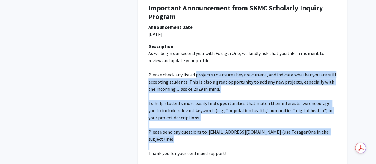
drag, startPoint x: 196, startPoint y: 94, endPoint x: 210, endPoint y: 137, distance: 45.3
click at [210, 137] on div "As we begin our second year with ForagerOne, we kindly ask that you take a mome…" at bounding box center [242, 107] width 188 height 114
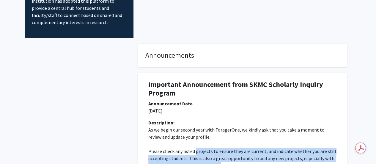
scroll to position [0, 0]
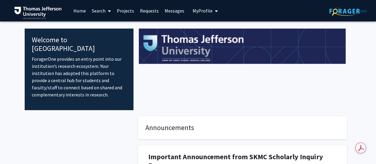
click at [105, 10] on link "Search" at bounding box center [101, 10] width 25 height 21
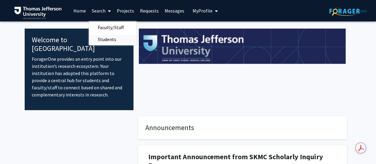
click at [115, 40] on span "Students" at bounding box center [107, 39] width 36 height 12
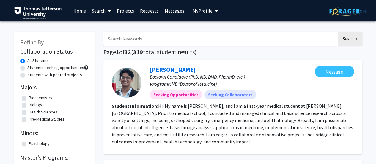
drag, startPoint x: 253, startPoint y: 116, endPoint x: 344, endPoint y: 140, distance: 93.8
click at [344, 140] on section "Student Information: Hi! My name is [PERSON_NAME], and I am a first-year medica…" at bounding box center [233, 123] width 242 height 43
click at [204, 10] on span "My Profile" at bounding box center [203, 11] width 20 height 6
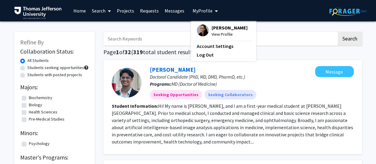
click at [221, 30] on span "[PERSON_NAME]" at bounding box center [230, 27] width 36 height 7
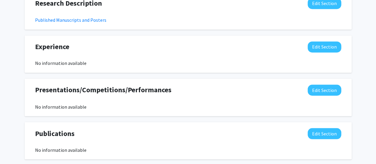
scroll to position [330, 0]
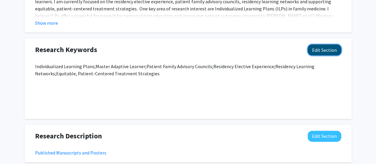
click at [319, 48] on button "Edit Section" at bounding box center [325, 49] width 34 height 11
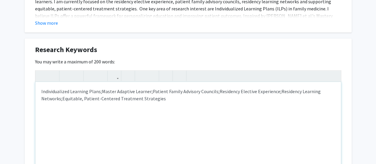
click at [39, 90] on div "Individualized Learning Plans; Master Adaptive Learner; Patient Family Advisory…" at bounding box center [188, 126] width 306 height 89
type textarea "<p>Medical Education Research; Individualized Learning Plans;&nbsp;<span>Master…"
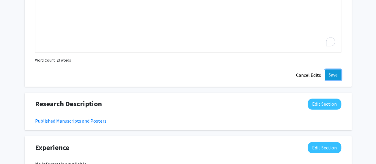
click at [336, 74] on button "Save" at bounding box center [333, 74] width 16 height 11
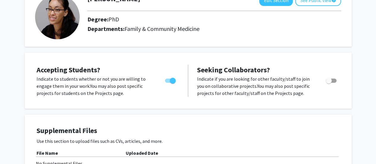
scroll to position [0, 0]
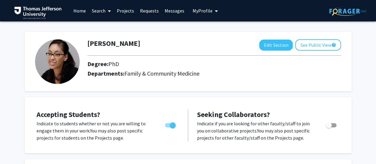
click at [99, 12] on link "Search" at bounding box center [101, 10] width 25 height 21
click at [114, 40] on span "Students" at bounding box center [107, 39] width 36 height 12
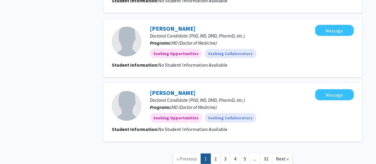
scroll to position [654, 0]
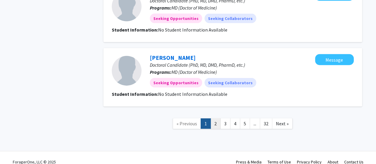
click at [216, 118] on link "2" at bounding box center [216, 123] width 10 height 10
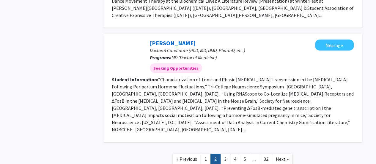
scroll to position [920, 0]
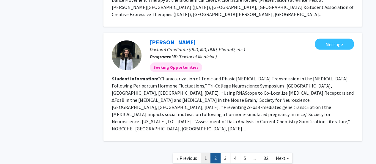
click at [206, 153] on link "1" at bounding box center [206, 158] width 10 height 10
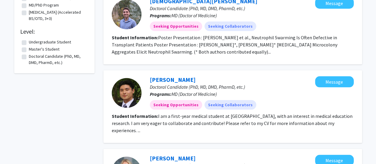
scroll to position [238, 0]
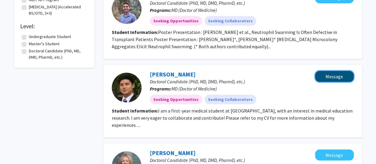
click at [336, 74] on button "Message" at bounding box center [334, 76] width 39 height 11
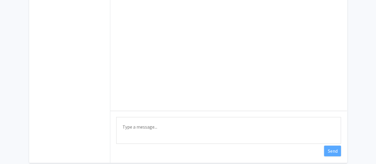
scroll to position [107, 0]
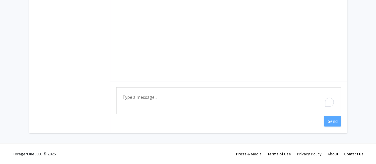
click at [158, 94] on textarea "Type a message" at bounding box center [228, 100] width 225 height 27
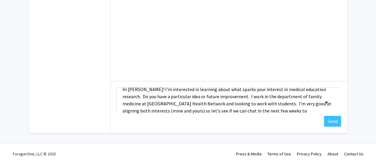
scroll to position [0, 0]
click at [220, 93] on textarea "Hi [PERSON_NAME]! I'm interested in learning about what sparks your interest in…" at bounding box center [228, 100] width 225 height 27
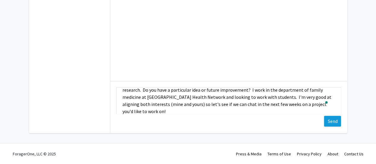
type textarea "Hi [PERSON_NAME]! I'm interested in learning about what sparks your interest in…"
click at [331, 121] on button "Send" at bounding box center [332, 121] width 17 height 11
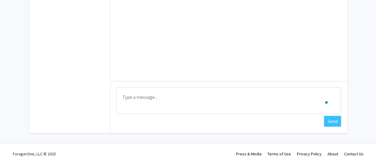
scroll to position [0, 0]
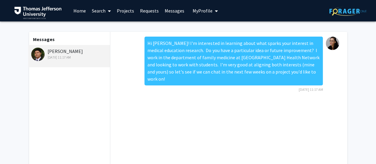
click at [151, 10] on link "Requests" at bounding box center [149, 10] width 25 height 21
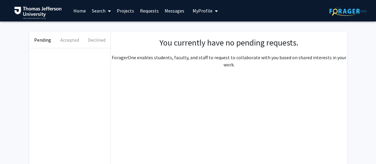
click at [165, 7] on link "Messages" at bounding box center [175, 10] width 26 height 21
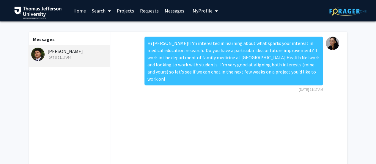
click at [199, 12] on span "My Profile" at bounding box center [203, 11] width 20 height 6
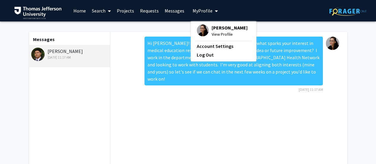
click at [95, 14] on link "Search" at bounding box center [101, 10] width 25 height 21
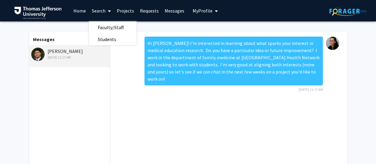
click at [76, 9] on link "Home" at bounding box center [79, 10] width 18 height 21
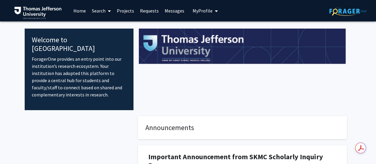
click at [108, 9] on span at bounding box center [108, 11] width 5 height 21
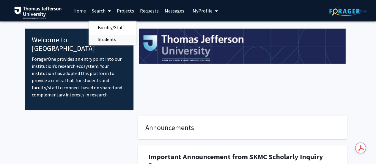
click at [108, 38] on span "Students" at bounding box center [107, 39] width 36 height 12
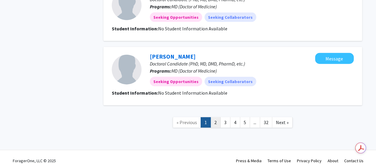
click at [218, 117] on link "2" at bounding box center [216, 122] width 10 height 10
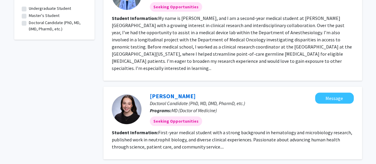
scroll to position [268, 0]
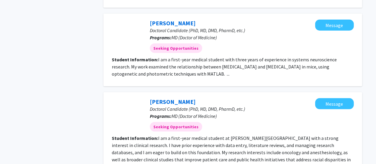
scroll to position [855, 0]
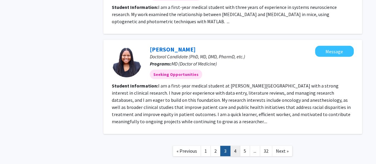
click at [236, 146] on link "4" at bounding box center [235, 151] width 10 height 10
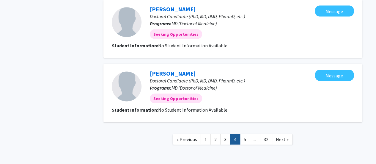
scroll to position [595, 0]
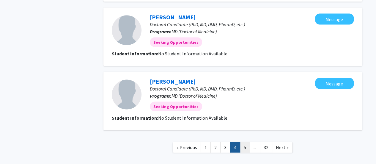
click at [244, 147] on link "5" at bounding box center [245, 147] width 10 height 10
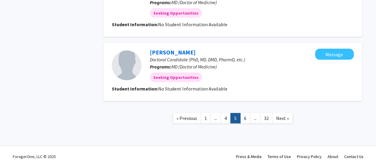
scroll to position [598, 0]
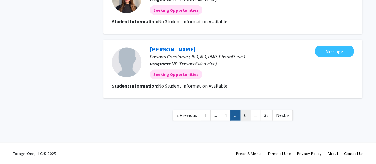
click at [242, 110] on link "6" at bounding box center [245, 115] width 10 height 10
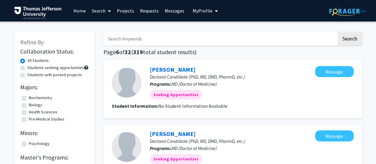
click at [205, 9] on span "My Profile" at bounding box center [203, 11] width 20 height 6
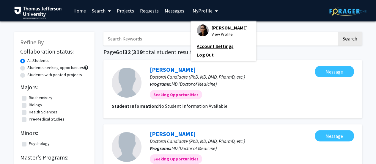
click at [225, 44] on link "Account Settings" at bounding box center [224, 46] width 54 height 7
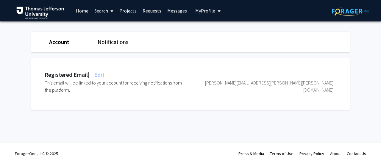
click at [98, 38] on div "Notifications" at bounding box center [117, 42] width 48 height 9
click at [115, 43] on link "Notifications" at bounding box center [113, 41] width 31 height 7
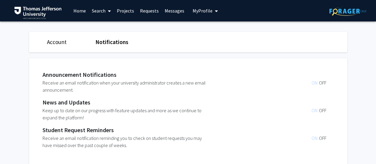
click at [316, 82] on span "ON" at bounding box center [314, 83] width 7 height 6
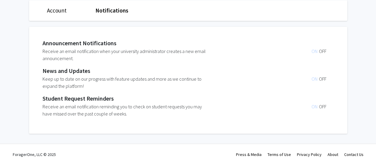
scroll to position [32, 0]
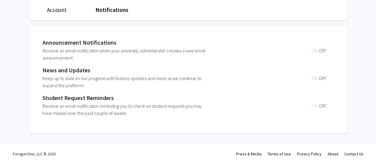
click at [324, 104] on span "OFF" at bounding box center [322, 106] width 7 height 6
click at [315, 106] on span "ON" at bounding box center [314, 106] width 7 height 6
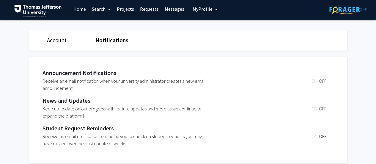
scroll to position [0, 0]
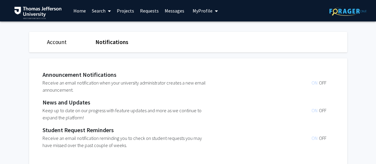
click at [346, 15] on img at bounding box center [348, 11] width 37 height 9
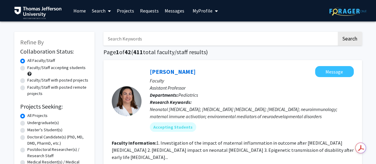
click at [67, 87] on label "Faculty/Staff with posted remote projects" at bounding box center [57, 90] width 61 height 12
click at [31, 87] on input "Faculty/Staff with posted remote projects" at bounding box center [29, 86] width 4 height 4
radio input "true"
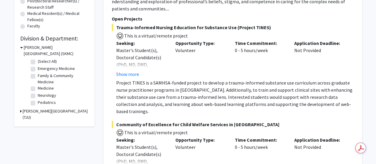
scroll to position [149, 0]
click at [136, 75] on button "Show more" at bounding box center [127, 73] width 23 height 7
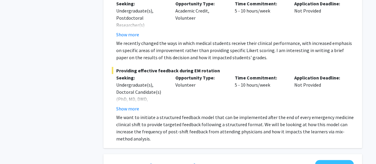
scroll to position [744, 0]
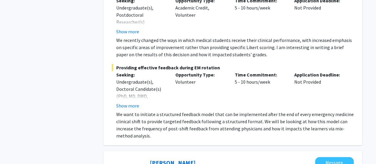
drag, startPoint x: 241, startPoint y: 75, endPoint x: 229, endPoint y: 78, distance: 12.0
click at [229, 78] on div "Opportunity Type: Volunteer" at bounding box center [200, 90] width 59 height 38
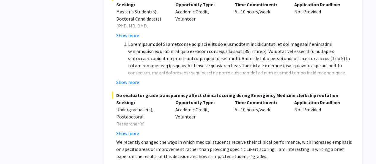
scroll to position [654, 0]
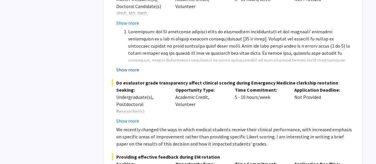
click at [134, 66] on button "Show more" at bounding box center [127, 69] width 23 height 7
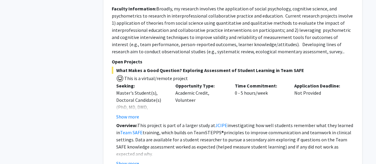
scroll to position [1071, 0]
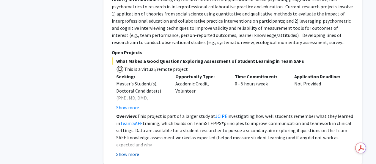
click at [129, 151] on button "Show more" at bounding box center [127, 154] width 23 height 7
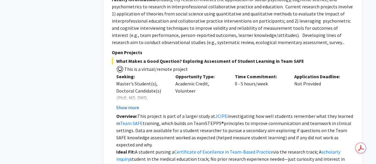
click at [124, 104] on button "Show more" at bounding box center [127, 107] width 23 height 7
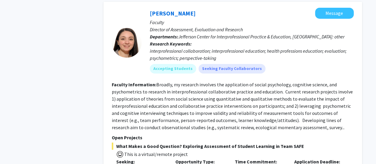
scroll to position [982, 0]
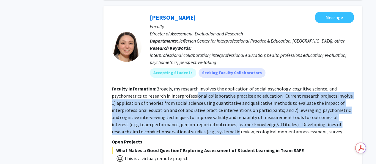
drag, startPoint x: 195, startPoint y: 72, endPoint x: 204, endPoint y: 106, distance: 35.6
click at [204, 106] on section "Faculty Information: Broadly, my research involves the application of social ps…" at bounding box center [233, 110] width 242 height 50
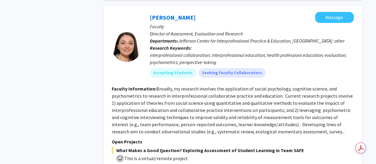
click at [311, 111] on section "Faculty Information: Broadly, my research involves the application of social ps…" at bounding box center [233, 110] width 242 height 50
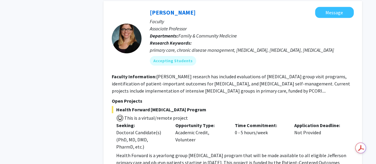
scroll to position [2588, 0]
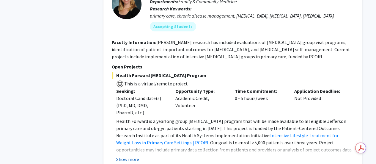
click at [129, 156] on button "Show more" at bounding box center [127, 159] width 23 height 7
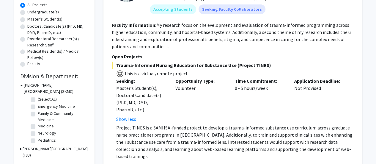
scroll to position [149, 0]
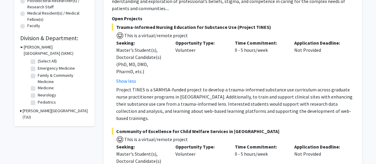
click at [38, 78] on label "Family & Community Medicine" at bounding box center [62, 78] width 49 height 12
click at [38, 76] on input "Family & Community Medicine" at bounding box center [40, 74] width 4 height 4
checkbox input "true"
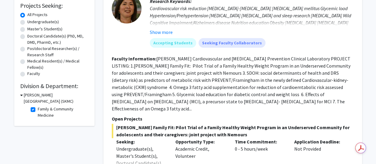
scroll to position [119, 0]
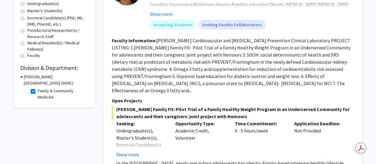
click at [27, 30] on label "Postdoctoral Researcher(s) / Research Staff" at bounding box center [57, 33] width 61 height 12
click at [27, 30] on input "Postdoctoral Researcher(s) / Research Staff" at bounding box center [29, 29] width 4 height 4
radio input "true"
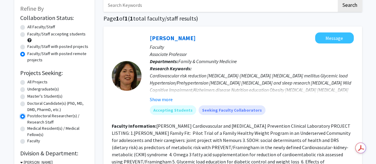
scroll to position [89, 0]
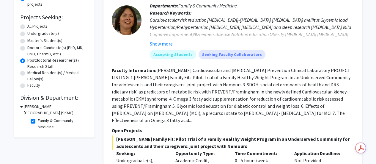
click at [20, 74] on div "Refine By Collaboration Status: Collaboration Status All Faculty/Staff Collabor…" at bounding box center [54, 40] width 80 height 195
click at [27, 74] on label "Medical Resident(s) / Medical Fellow(s)" at bounding box center [57, 76] width 61 height 12
click at [27, 73] on input "Medical Resident(s) / Medical Fellow(s)" at bounding box center [29, 72] width 4 height 4
radio input "true"
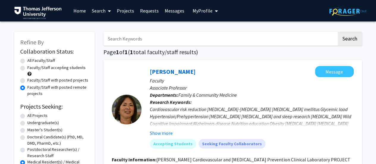
click at [27, 82] on label "Faculty/Staff with posted projects" at bounding box center [57, 80] width 61 height 6
click at [27, 81] on input "Faculty/Staff with posted projects" at bounding box center [29, 79] width 4 height 4
radio input "true"
click at [27, 69] on label "Faculty/Staff accepting students" at bounding box center [56, 68] width 58 height 6
click at [27, 68] on input "Faculty/Staff accepting students" at bounding box center [29, 67] width 4 height 4
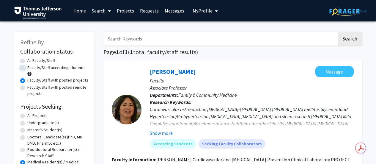
radio input "true"
click at [26, 60] on div "All Faculty/Staff" at bounding box center [54, 60] width 68 height 7
click at [27, 60] on label "All Faculty/Staff" at bounding box center [41, 60] width 28 height 6
click at [27, 60] on input "All Faculty/Staff" at bounding box center [29, 59] width 4 height 4
radio input "true"
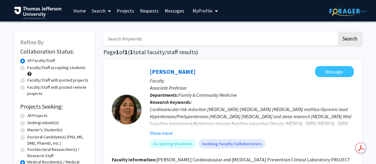
click at [353, 12] on img at bounding box center [348, 11] width 37 height 9
radio input "true"
checkbox input "false"
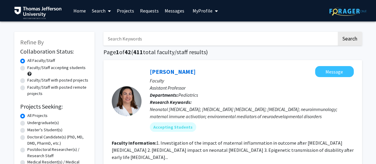
click at [156, 40] on input "Search Keywords" at bounding box center [221, 39] width 234 height 14
type input "[PERSON_NAME]"
click at [338, 32] on button "Search" at bounding box center [350, 39] width 24 height 14
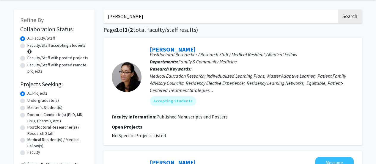
scroll to position [30, 0]
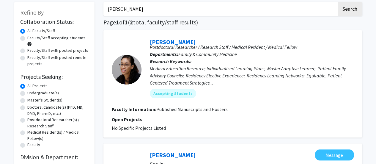
click at [202, 107] on fg-read-more "Published Manuscripts and Posters" at bounding box center [191, 109] width 71 height 6
click at [213, 108] on fg-read-more "Published Manuscripts and Posters" at bounding box center [191, 109] width 71 height 6
drag, startPoint x: 162, startPoint y: 112, endPoint x: 226, endPoint y: 109, distance: 63.4
click at [226, 109] on section "Faculty Information: Published Manuscripts and Posters" at bounding box center [233, 109] width 242 height 7
click at [219, 116] on p "Open Projects" at bounding box center [233, 119] width 242 height 7
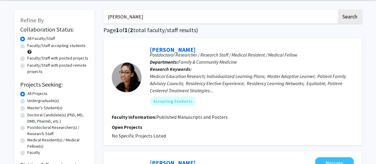
scroll to position [0, 0]
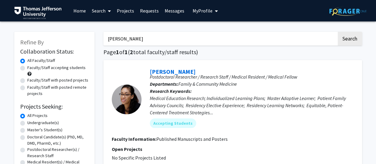
click at [134, 9] on link "Projects" at bounding box center [125, 10] width 23 height 21
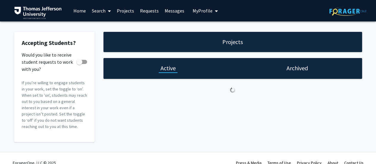
checkbox input "true"
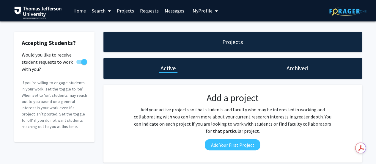
click at [153, 9] on link "Requests" at bounding box center [149, 10] width 25 height 21
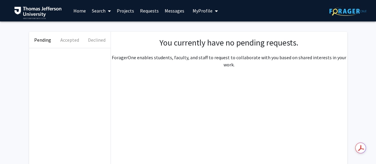
click at [102, 9] on link "Search" at bounding box center [101, 10] width 25 height 21
click at [178, 10] on link "Messages" at bounding box center [175, 10] width 26 height 21
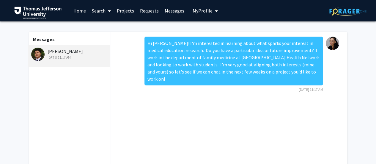
click at [97, 11] on link "Search" at bounding box center [101, 10] width 25 height 21
click at [83, 12] on link "Home" at bounding box center [79, 10] width 18 height 21
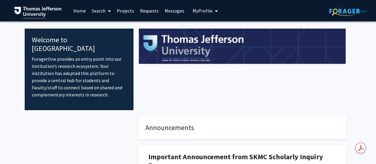
click at [129, 9] on link "Projects" at bounding box center [125, 10] width 23 height 21
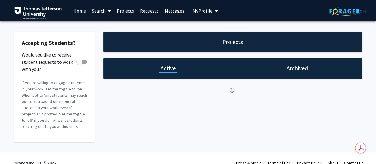
checkbox input "true"
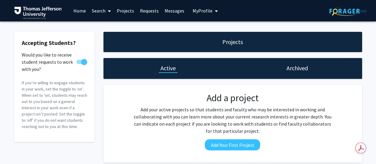
click at [143, 9] on link "Requests" at bounding box center [149, 10] width 25 height 21
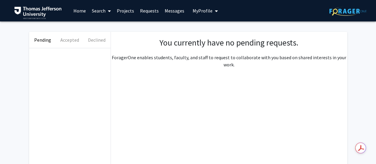
click at [213, 10] on span "My profile dropdown to access profile and logout" at bounding box center [215, 11] width 5 height 21
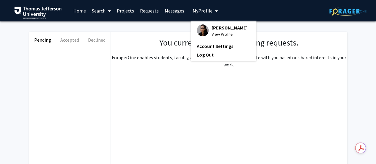
click at [208, 28] on div "[PERSON_NAME] View Profile" at bounding box center [222, 30] width 51 height 13
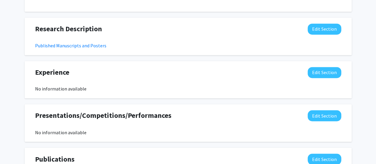
scroll to position [389, 0]
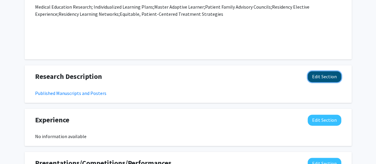
click at [339, 78] on button "Edit Section" at bounding box center [325, 76] width 34 height 11
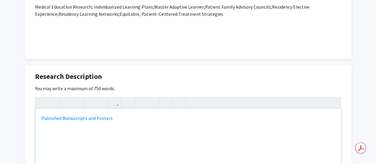
click at [144, 121] on div "Published Manuscripts and Posters" at bounding box center [188, 153] width 306 height 89
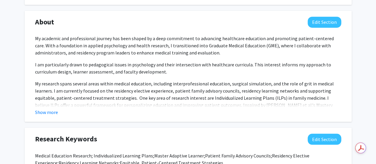
scroll to position [270, 0]
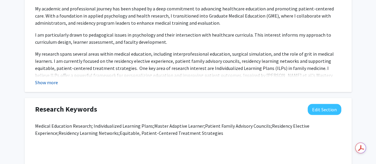
click at [55, 83] on button "Show more" at bounding box center [46, 82] width 23 height 7
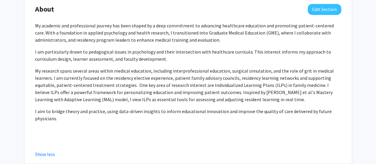
scroll to position [240, 0]
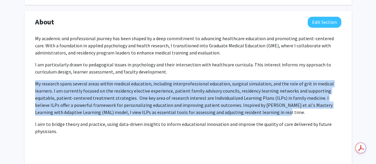
drag, startPoint x: 258, startPoint y: 111, endPoint x: 29, endPoint y: 84, distance: 230.6
click at [29, 84] on div "About Edit Section My academic and professional journey has been shaped by a de…" at bounding box center [188, 94] width 327 height 166
copy p "My research spans several areas within medical education, including interprofes…"
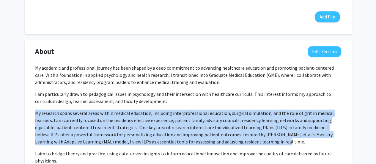
scroll to position [211, 0]
click at [325, 52] on button "Edit Section" at bounding box center [325, 51] width 34 height 11
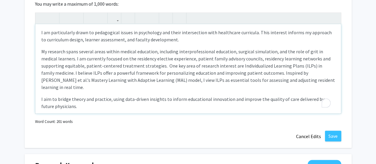
scroll to position [27, 0]
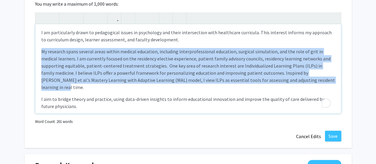
drag, startPoint x: 323, startPoint y: 78, endPoint x: 35, endPoint y: 52, distance: 289.1
click at [35, 52] on div "My academic and professional journey has been shaped by a deep commitment to ad…" at bounding box center [188, 68] width 306 height 89
type textarea "<p>My academic and professional journey has been shaped by a deep commitment to…"
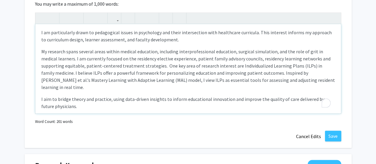
scroll to position [0, 0]
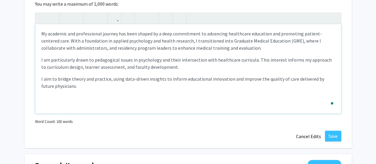
type textarea "<p>My academic and professional journey has been shaped by a deep commitment to…"
click at [331, 136] on button "Save" at bounding box center [333, 136] width 16 height 11
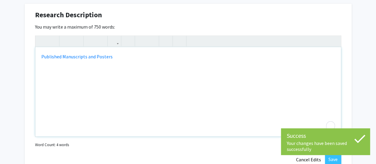
scroll to position [419, 0]
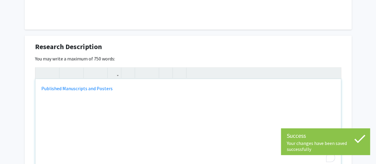
click at [40, 85] on div "Published Manuscripts and Posters" at bounding box center [188, 123] width 306 height 89
paste div "To enrich screen reader interactions, please activate Accessibility in Grammarl…"
type textarea "<p>My research spans several areas within medical education, including interpro…"
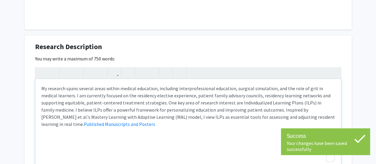
scroll to position [447, 0]
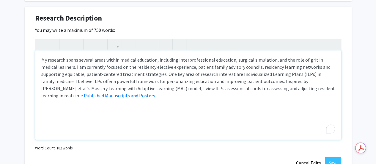
click at [282, 87] on p "My research spans several areas within medical education, including interprofes…" at bounding box center [188, 77] width 294 height 43
type textarea "<p>My research spans several areas within medical education, including interpro…"
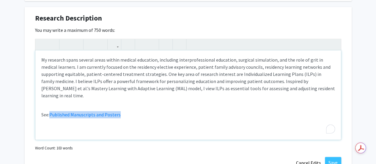
drag, startPoint x: 140, startPoint y: 112, endPoint x: 50, endPoint y: 107, distance: 90.6
click at [50, 107] on div "My research spans several areas within medical education, including interprofes…" at bounding box center [188, 94] width 306 height 89
click at [117, 43] on button "button" at bounding box center [114, 44] width 10 height 10
click at [334, 160] on button "Save" at bounding box center [333, 162] width 16 height 11
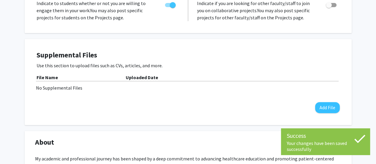
scroll to position [0, 0]
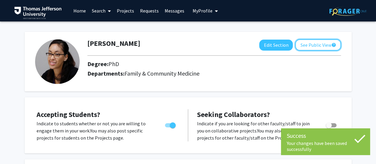
click at [324, 46] on button "See Public View help" at bounding box center [318, 44] width 46 height 11
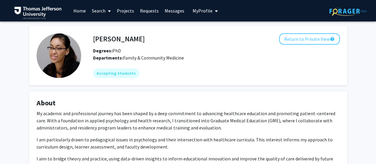
click at [128, 10] on link "Projects" at bounding box center [125, 10] width 23 height 21
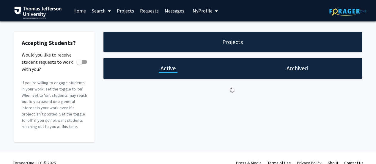
checkbox input "true"
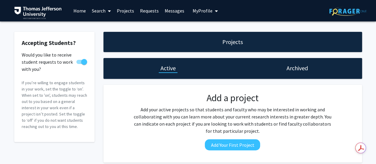
click at [146, 11] on link "Requests" at bounding box center [149, 10] width 25 height 21
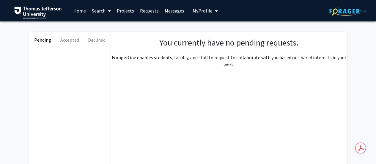
click at [98, 9] on link "Search" at bounding box center [101, 10] width 25 height 21
click at [106, 23] on span "Faculty/Staff" at bounding box center [111, 27] width 44 height 12
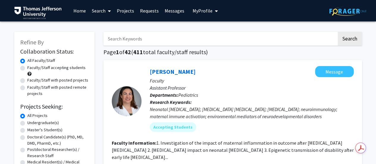
click at [156, 40] on input "Search Keywords" at bounding box center [221, 39] width 234 height 14
click at [338, 32] on button "Search" at bounding box center [350, 39] width 24 height 14
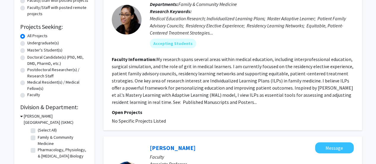
scroll to position [89, 0]
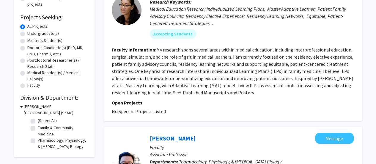
drag, startPoint x: 251, startPoint y: 73, endPoint x: 222, endPoint y: 73, distance: 28.6
click at [222, 73] on fg-read-more "My research spans several areas within medical education, including interprofes…" at bounding box center [233, 71] width 242 height 49
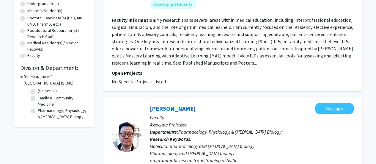
drag, startPoint x: 225, startPoint y: 75, endPoint x: 189, endPoint y: 59, distance: 39.9
click at [189, 59] on fg-read-more "My research spans several areas within medical education, including interprofes…" at bounding box center [233, 41] width 242 height 49
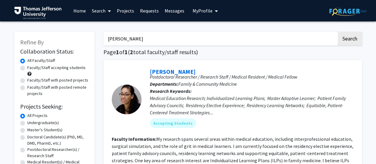
drag, startPoint x: 135, startPoint y: 40, endPoint x: 91, endPoint y: 32, distance: 44.3
click at [338, 32] on button "Search" at bounding box center [350, 39] width 24 height 14
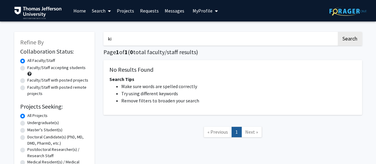
type input "k"
type input "[PERSON_NAME]"
click at [338, 32] on button "Search" at bounding box center [350, 39] width 24 height 14
